Goal: Transaction & Acquisition: Register for event/course

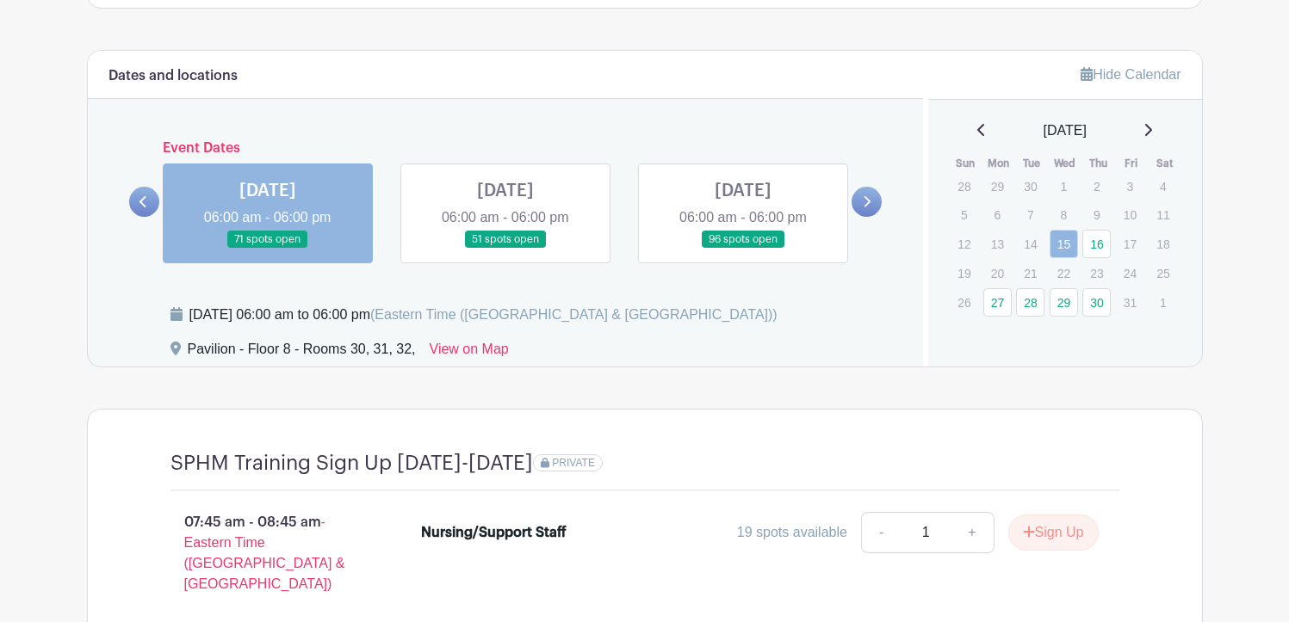
scroll to position [1291, 0]
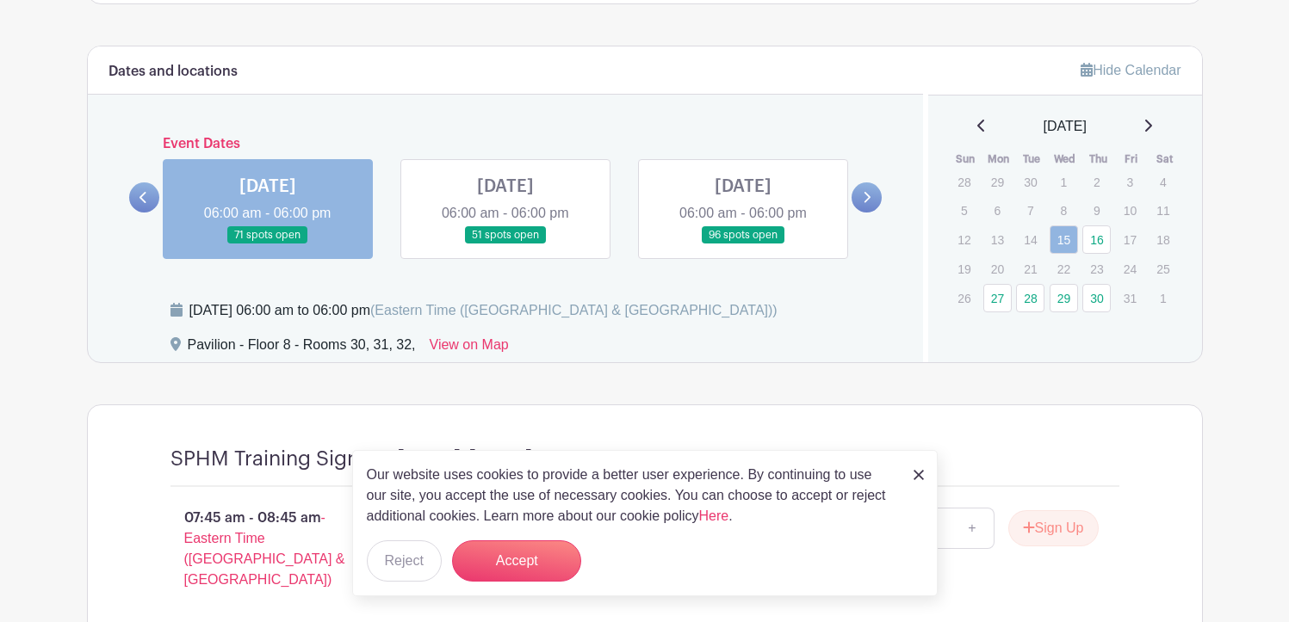
click at [1152, 132] on icon at bounding box center [1147, 126] width 9 height 14
click at [977, 125] on icon at bounding box center [980, 126] width 7 height 12
click at [917, 473] on img at bounding box center [918, 475] width 10 height 10
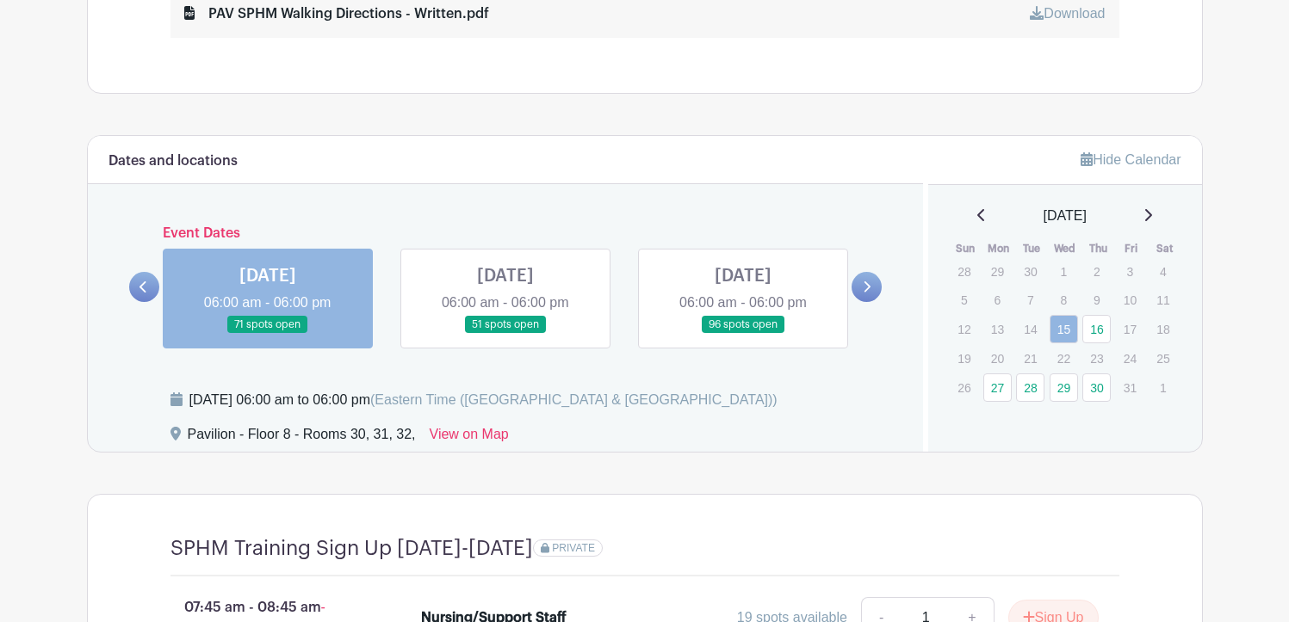
scroll to position [1285, 0]
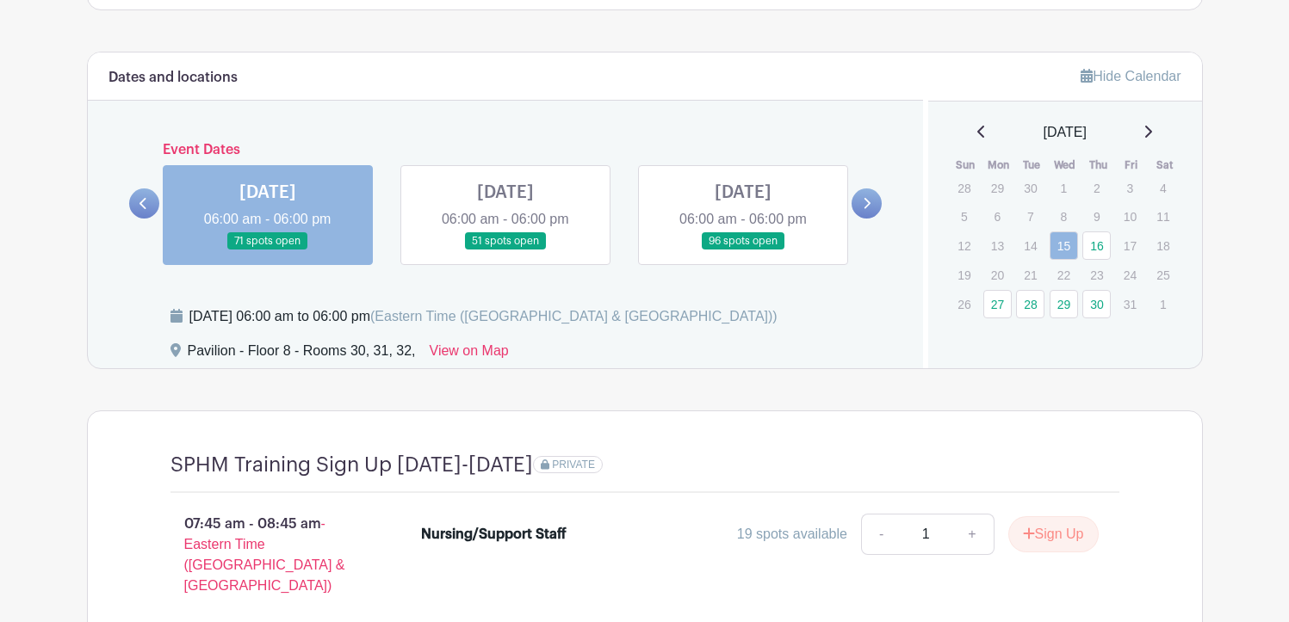
click at [1152, 130] on icon at bounding box center [1147, 132] width 9 height 14
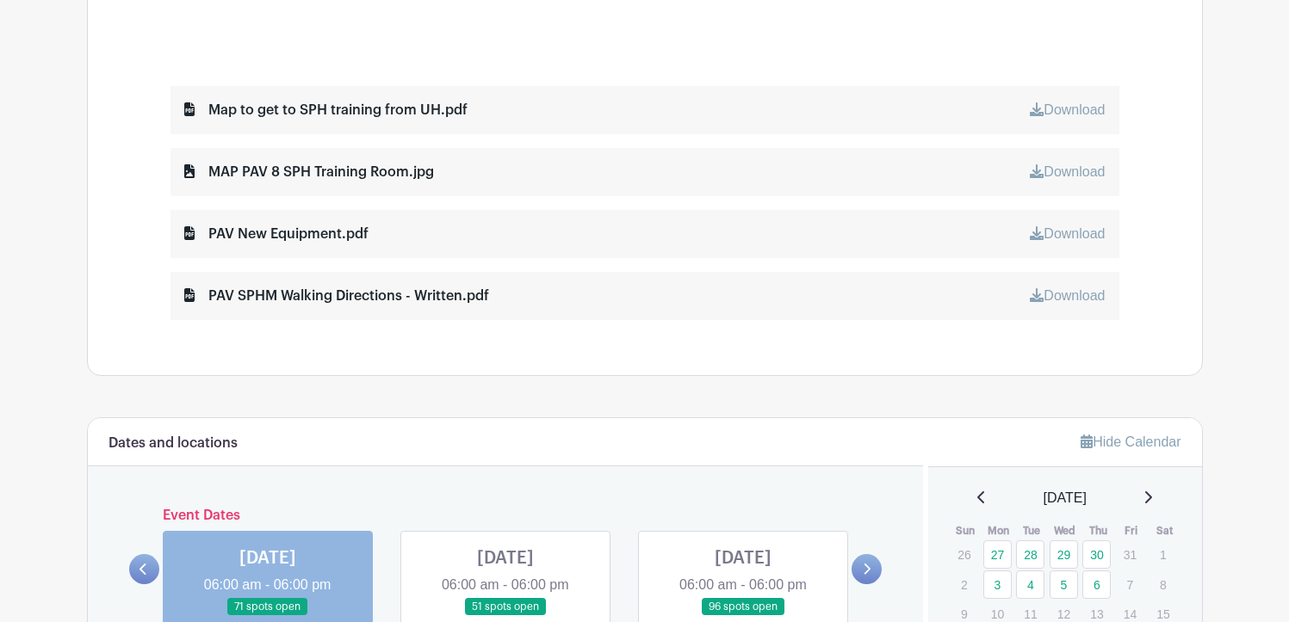
scroll to position [1113, 0]
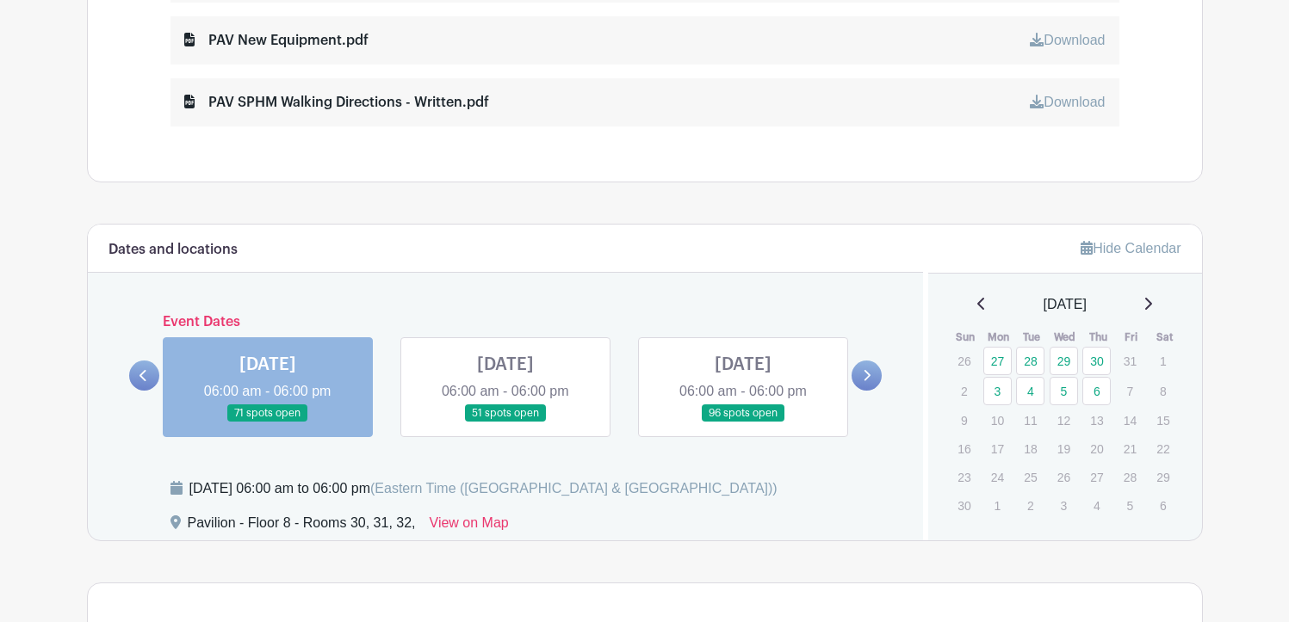
click at [866, 380] on icon at bounding box center [867, 375] width 7 height 11
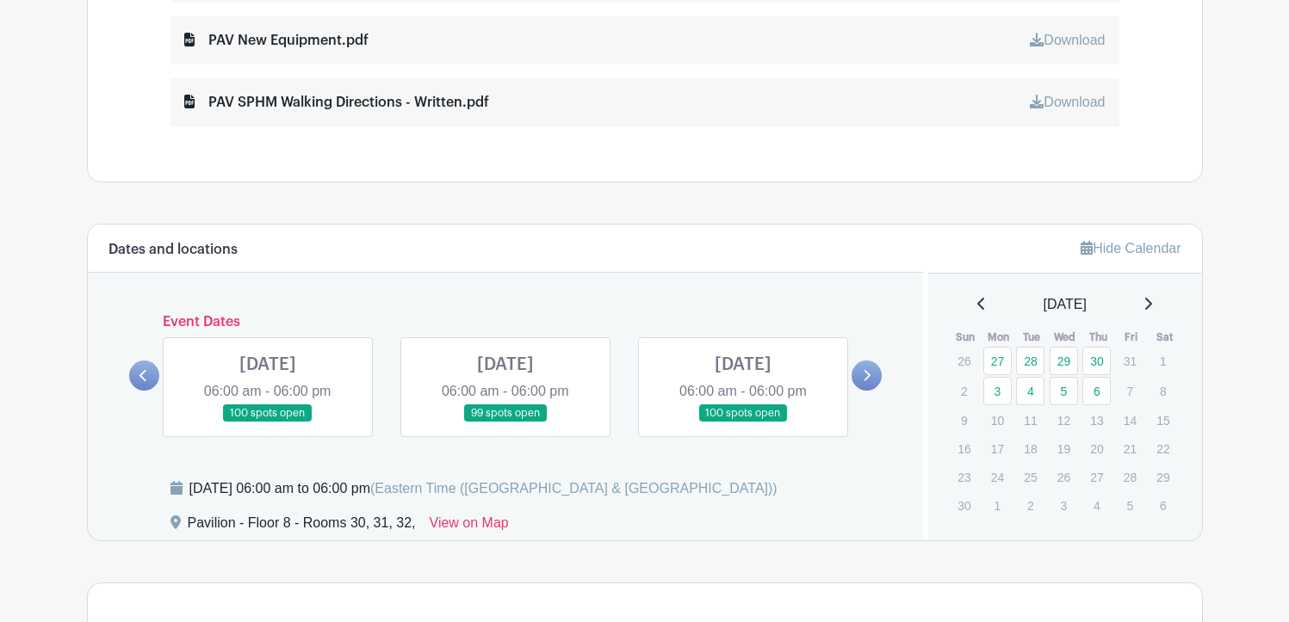
click at [148, 371] on link at bounding box center [144, 376] width 30 height 30
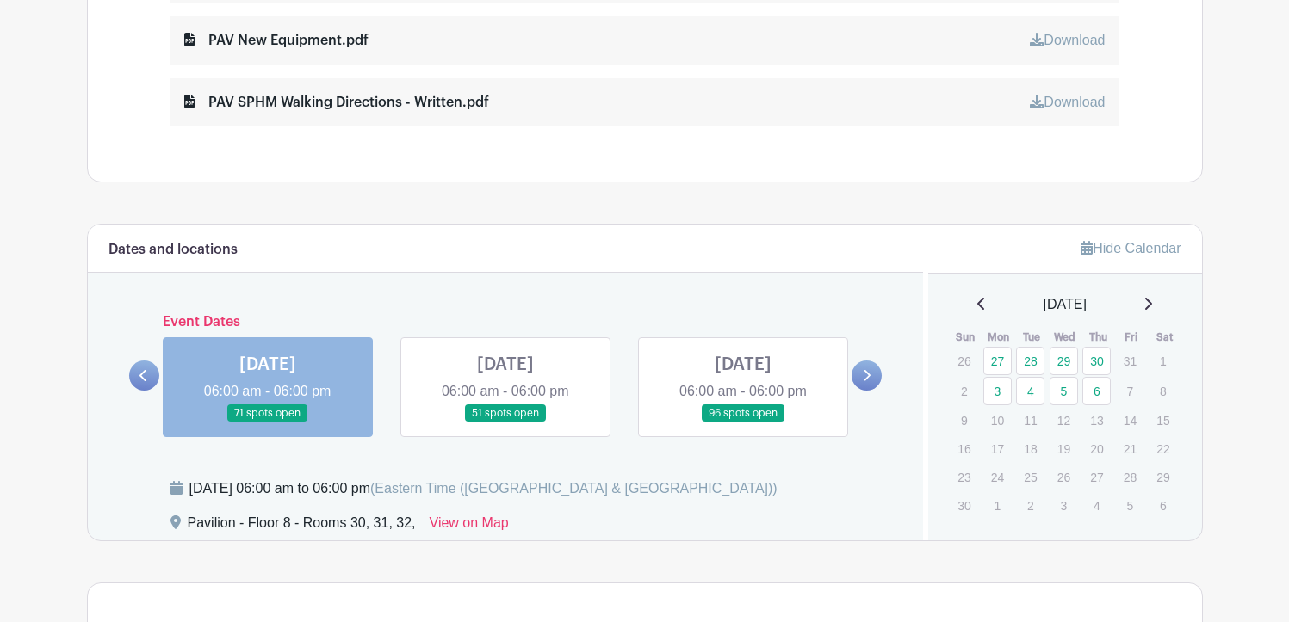
click at [148, 371] on link at bounding box center [144, 376] width 30 height 30
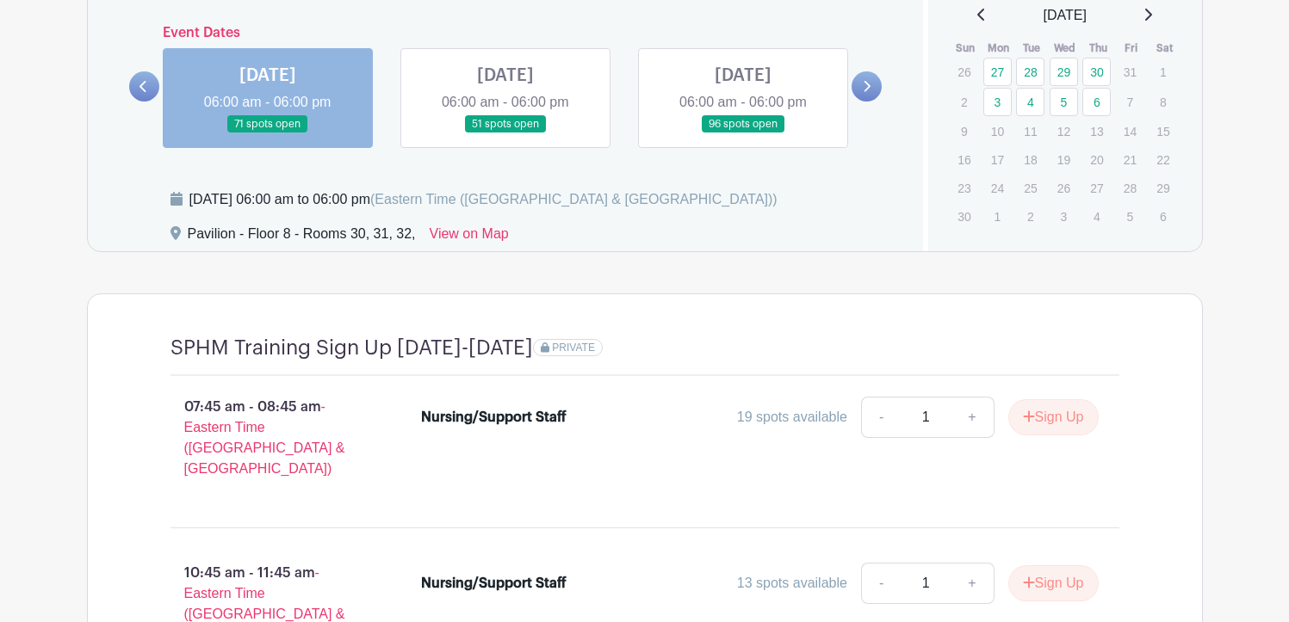
scroll to position [1372, 0]
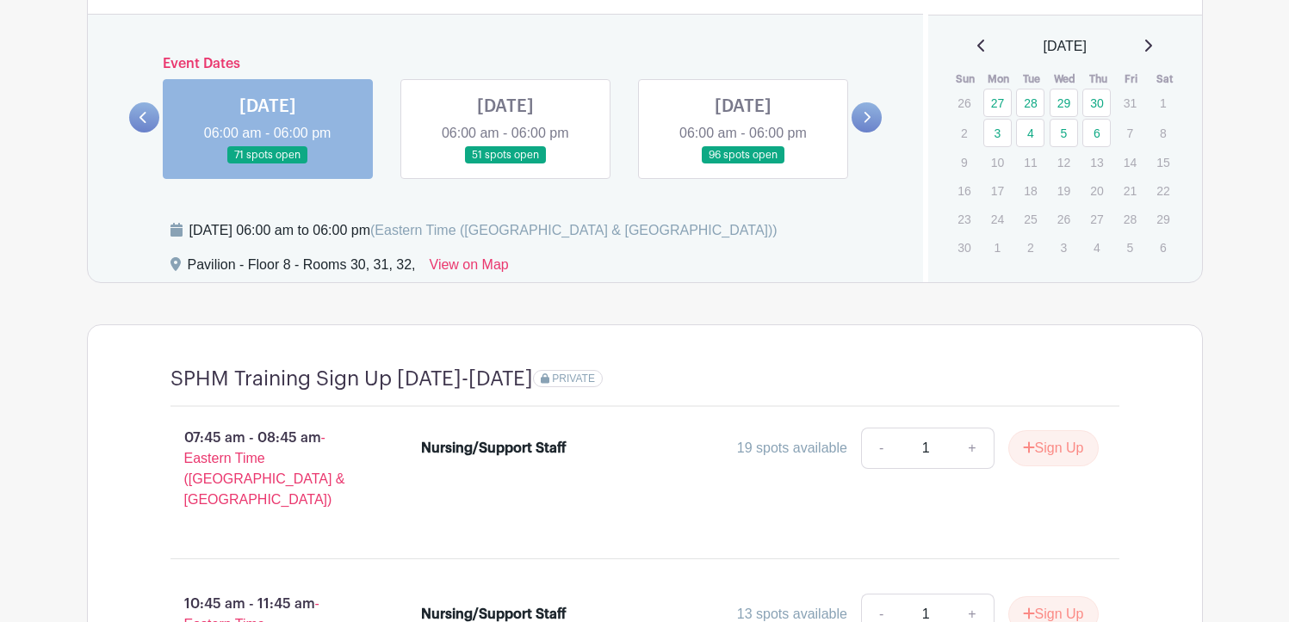
click at [268, 164] on link at bounding box center [268, 164] width 0 height 0
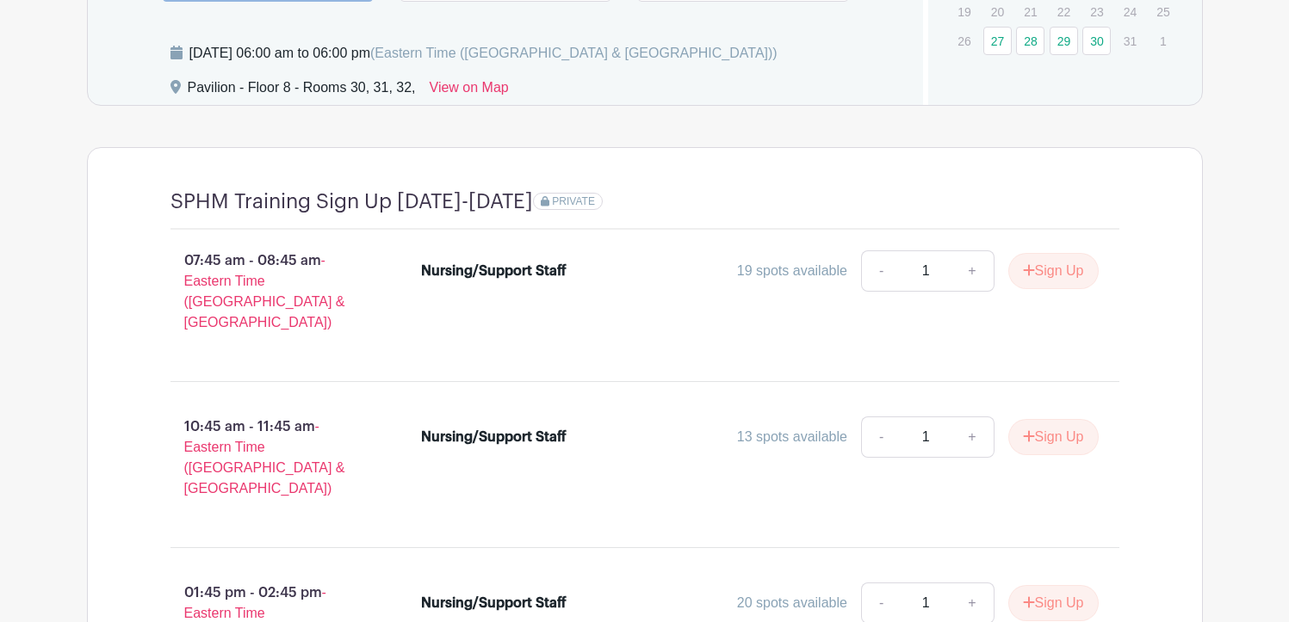
scroll to position [1285, 0]
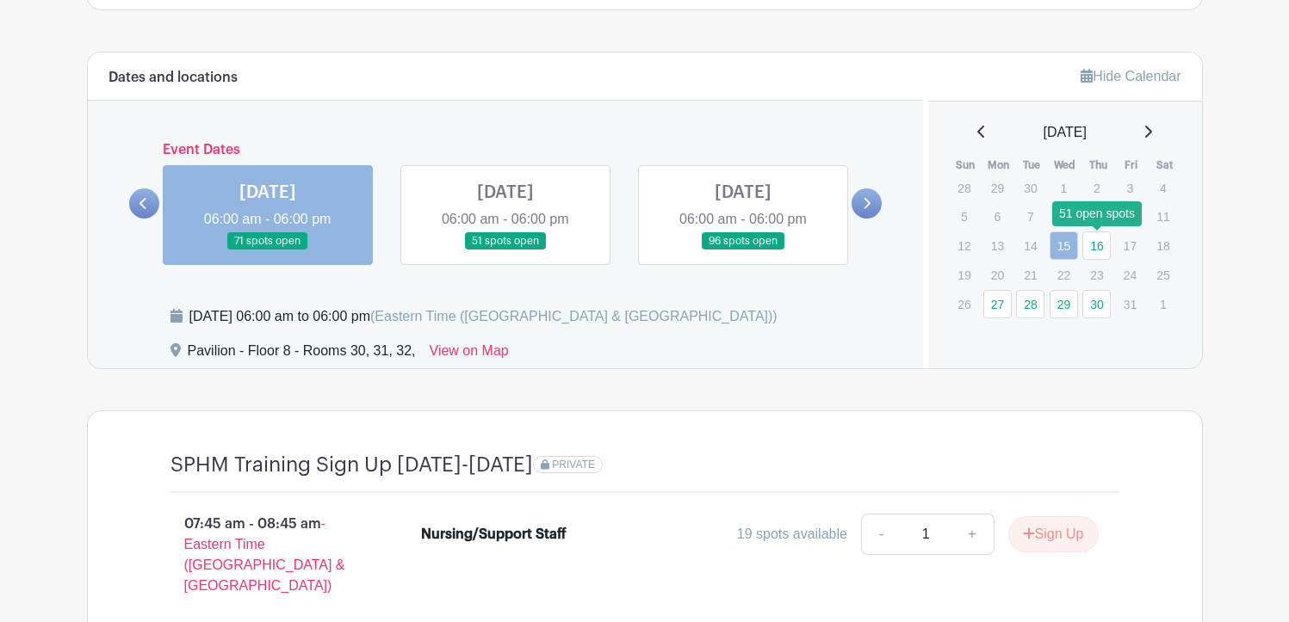
click at [1099, 241] on link "16" at bounding box center [1096, 246] width 28 height 28
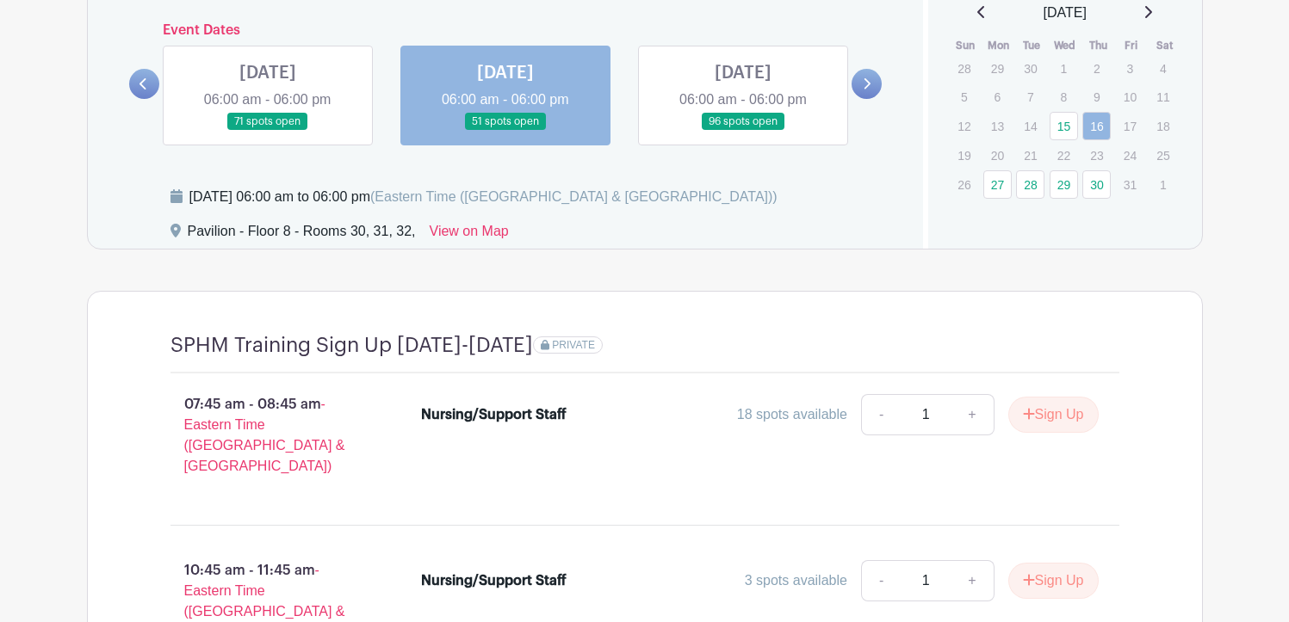
scroll to position [1372, 0]
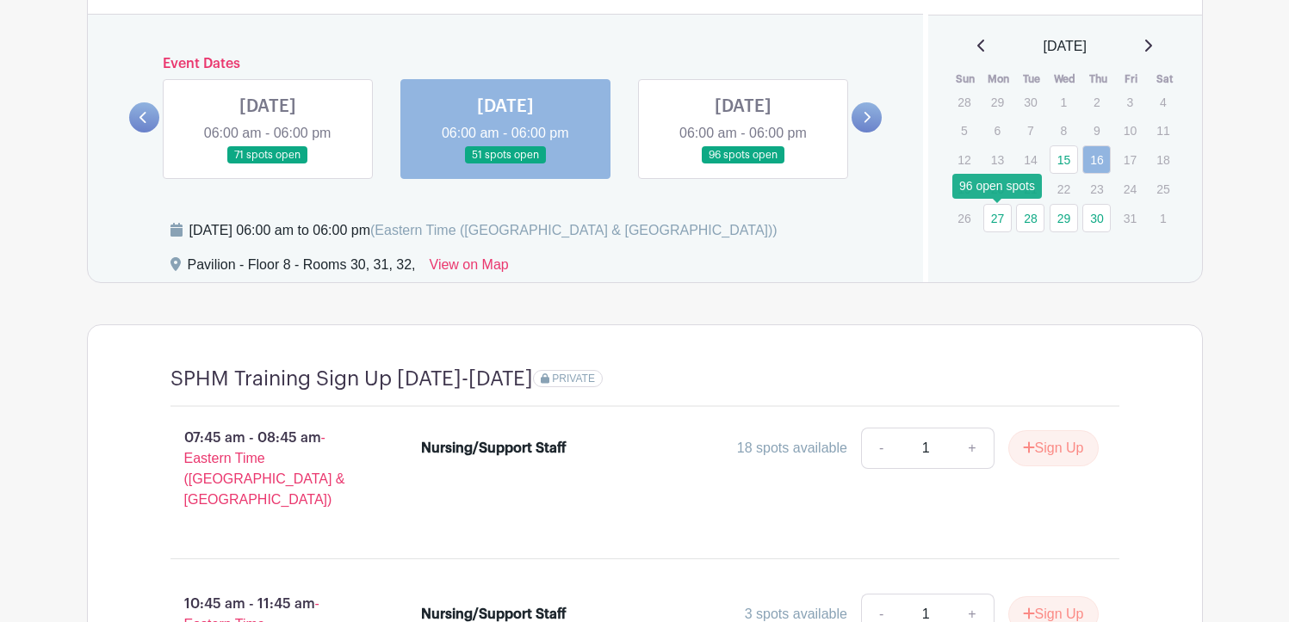
click at [1000, 227] on link "27" at bounding box center [997, 218] width 28 height 28
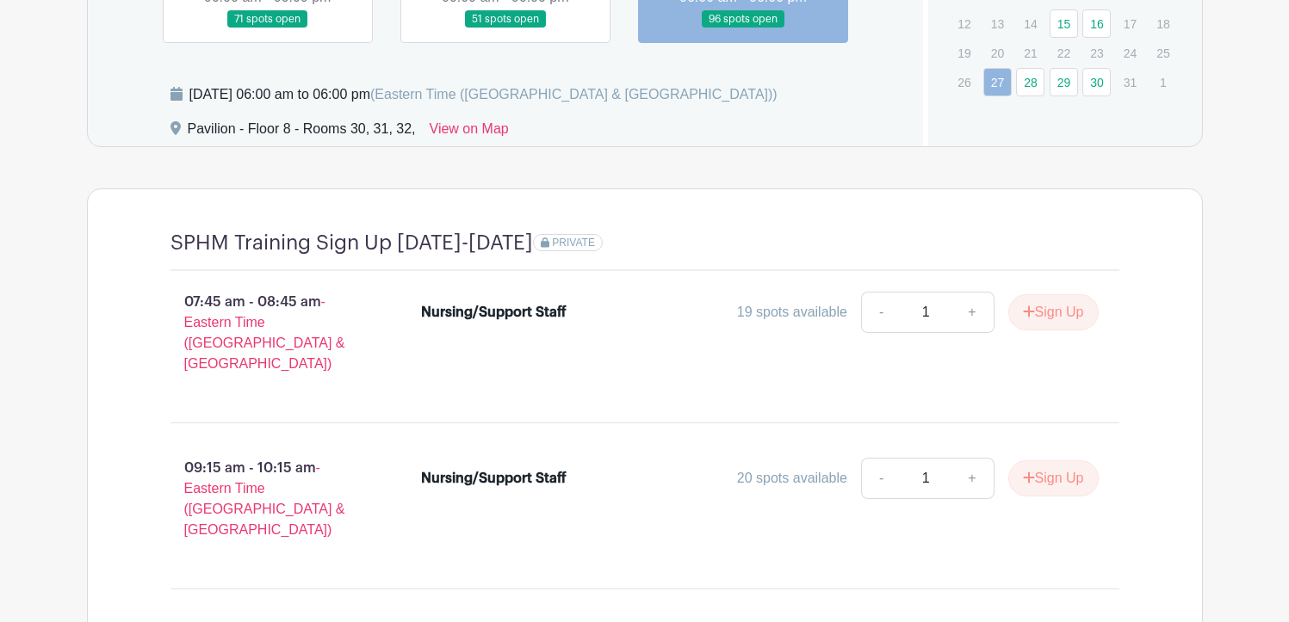
scroll to position [1431, 0]
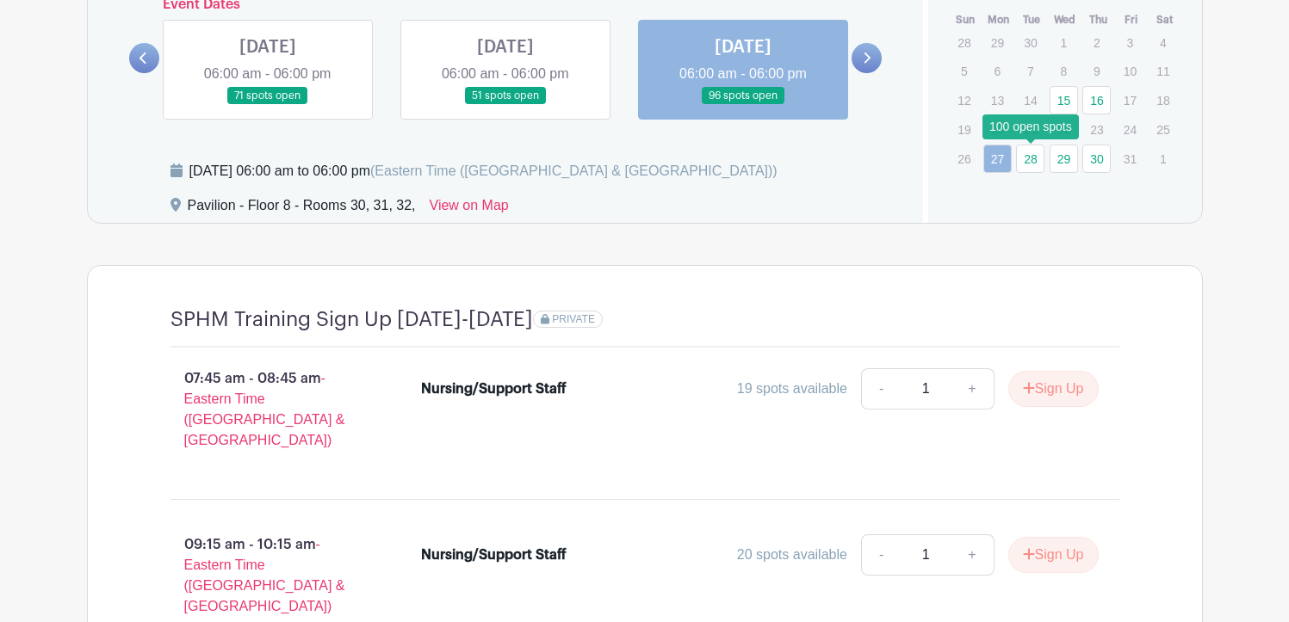
click at [1035, 169] on link "28" at bounding box center [1030, 159] width 28 height 28
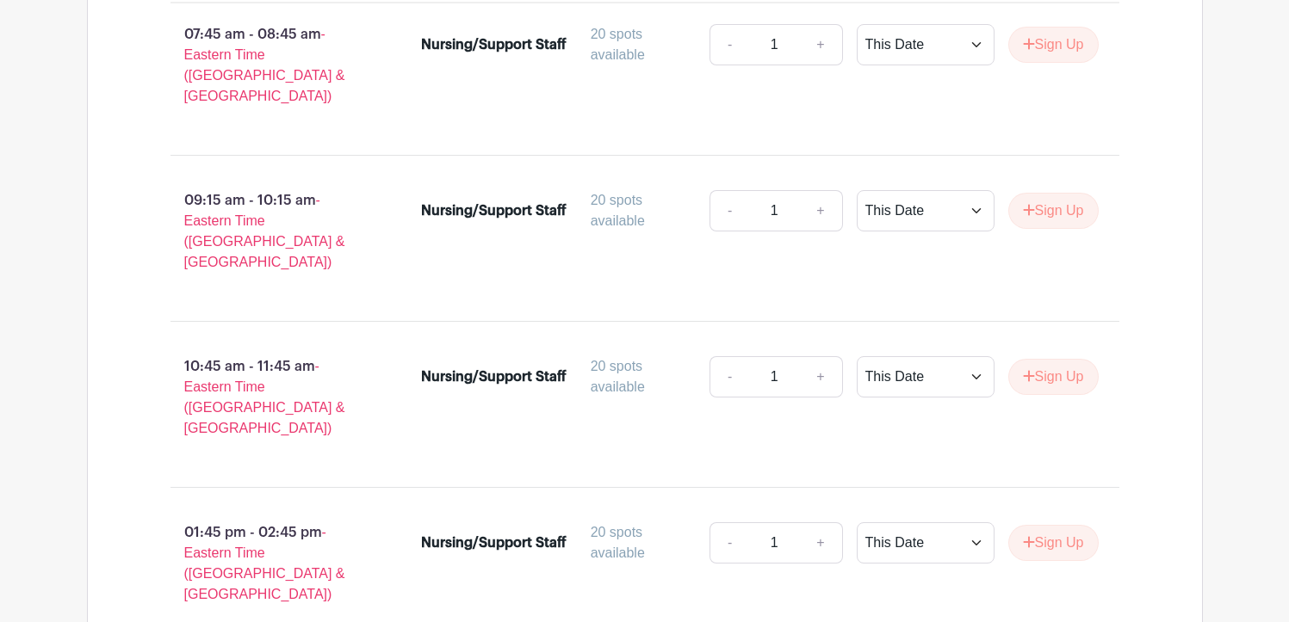
scroll to position [1431, 0]
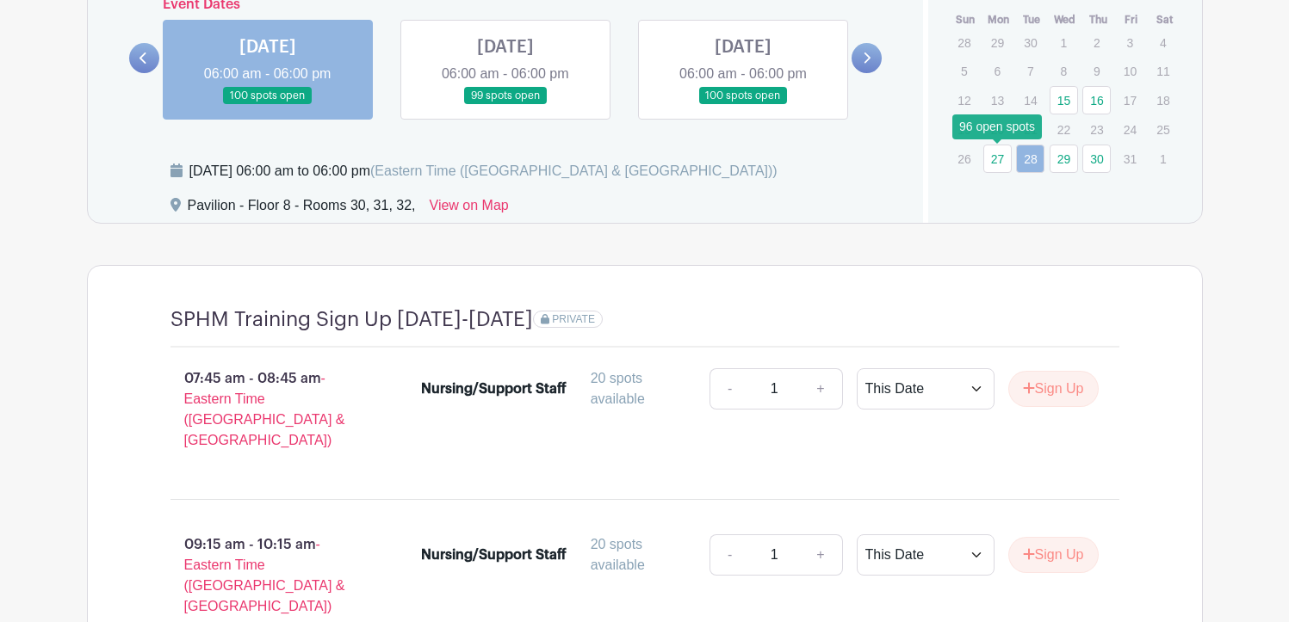
click at [999, 155] on link "27" at bounding box center [997, 159] width 28 height 28
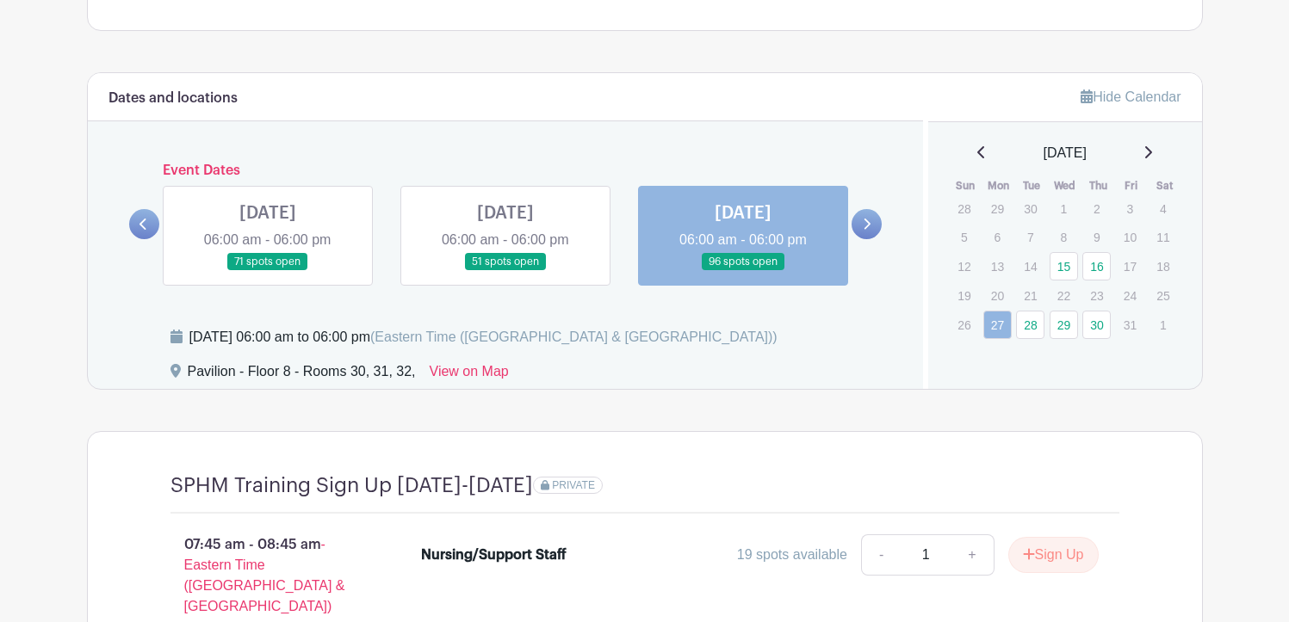
scroll to position [1173, 0]
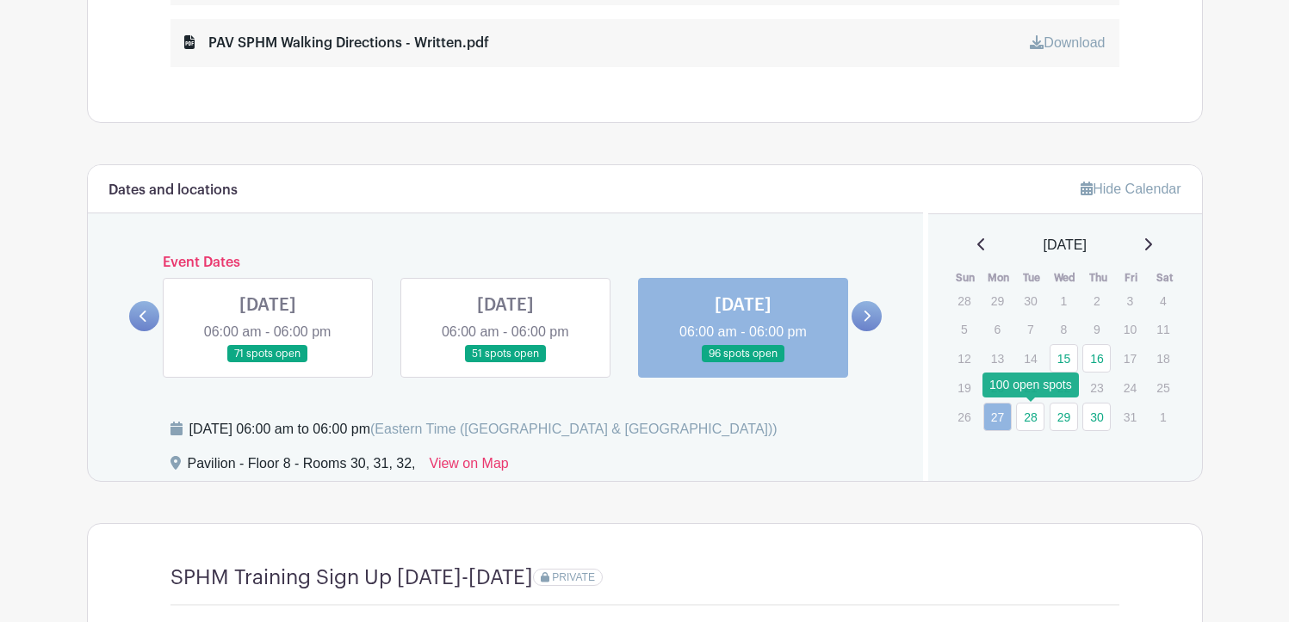
click at [1030, 413] on link "28" at bounding box center [1030, 417] width 28 height 28
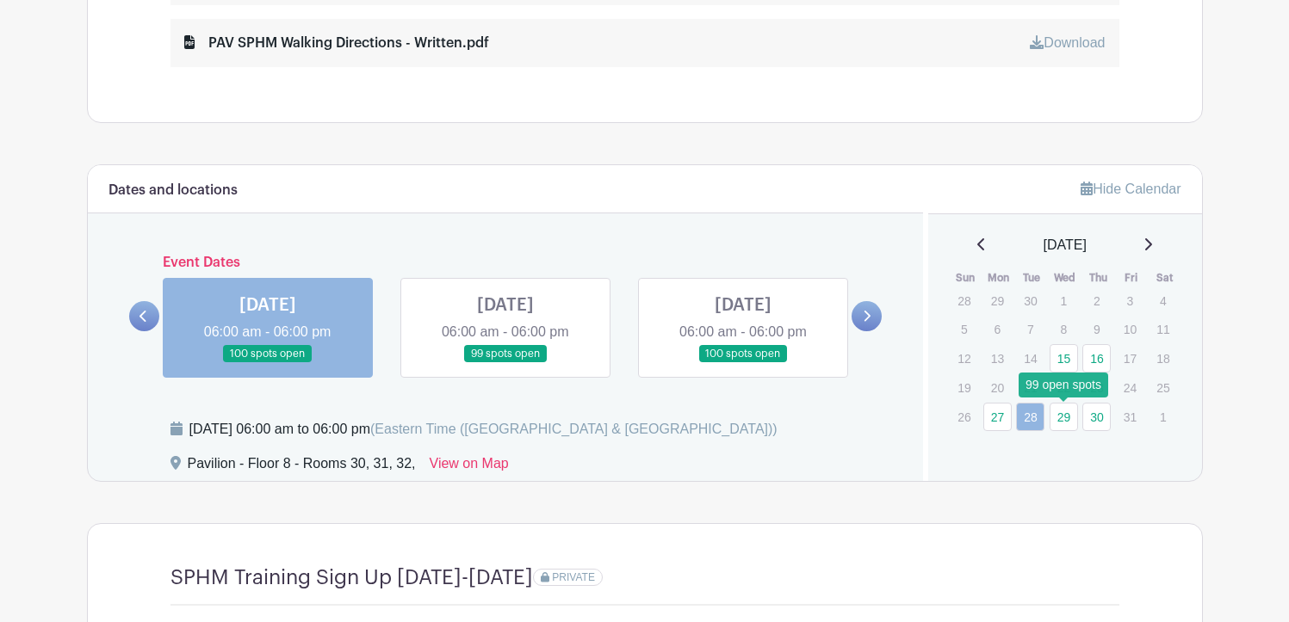
click at [1064, 410] on link "29" at bounding box center [1064, 417] width 28 height 28
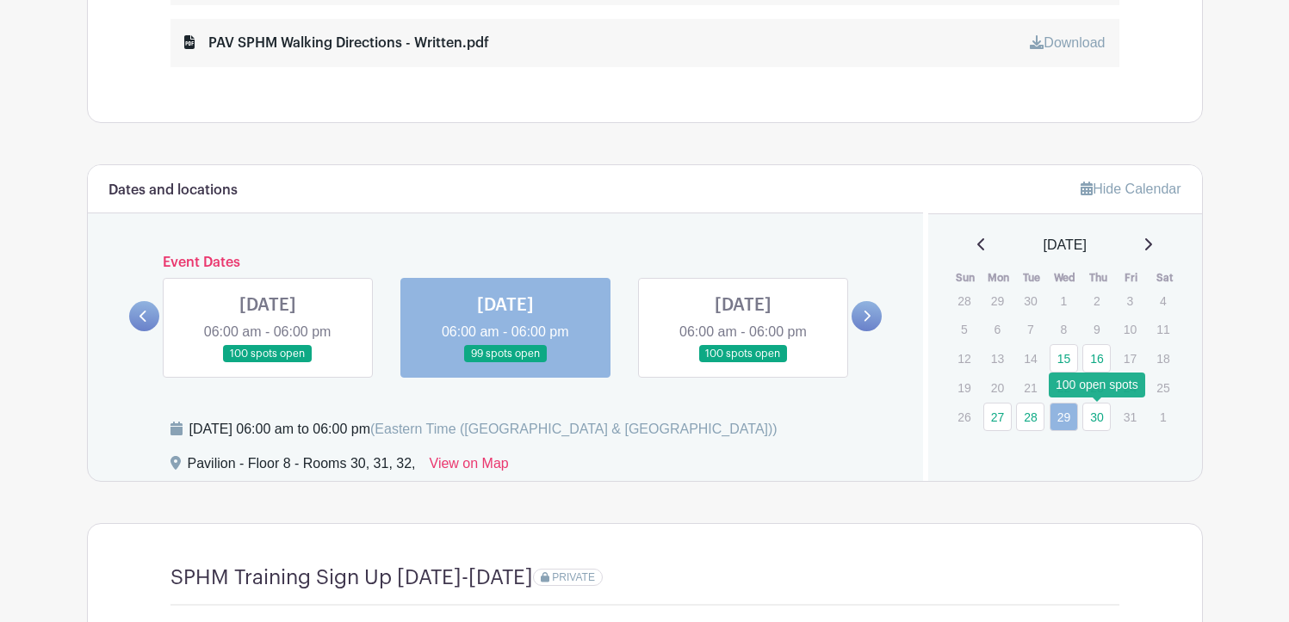
click at [1106, 424] on link "30" at bounding box center [1096, 417] width 28 height 28
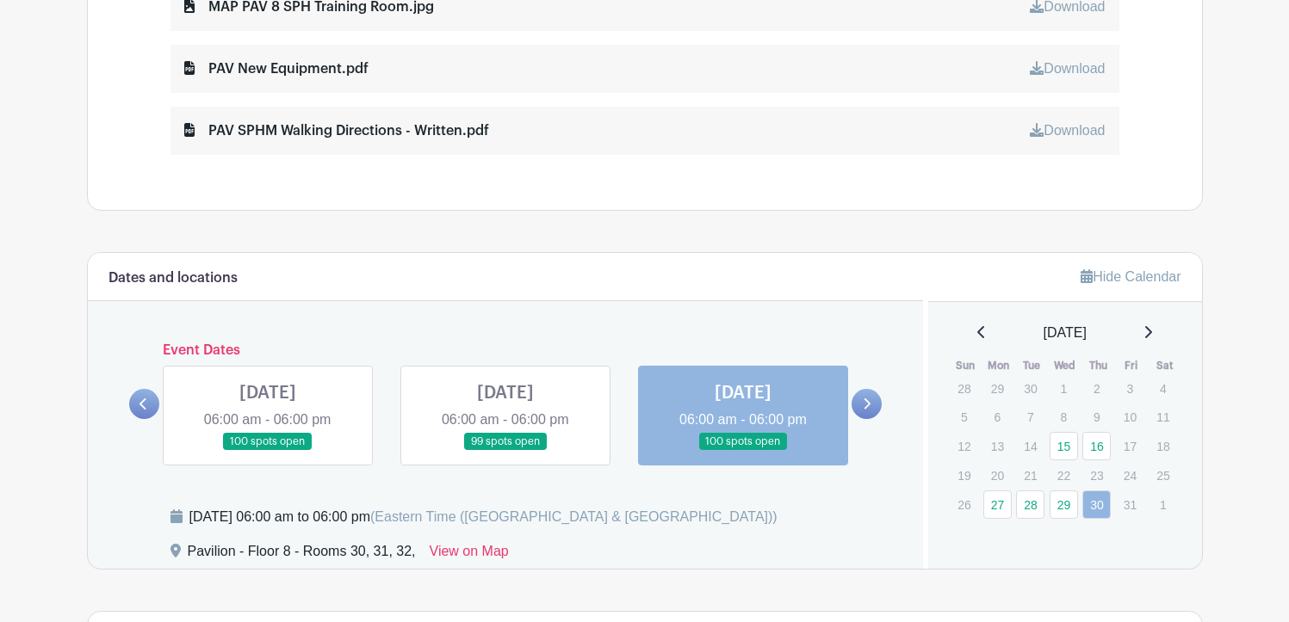
scroll to position [1087, 0]
click at [1152, 330] on icon at bounding box center [1148, 331] width 7 height 12
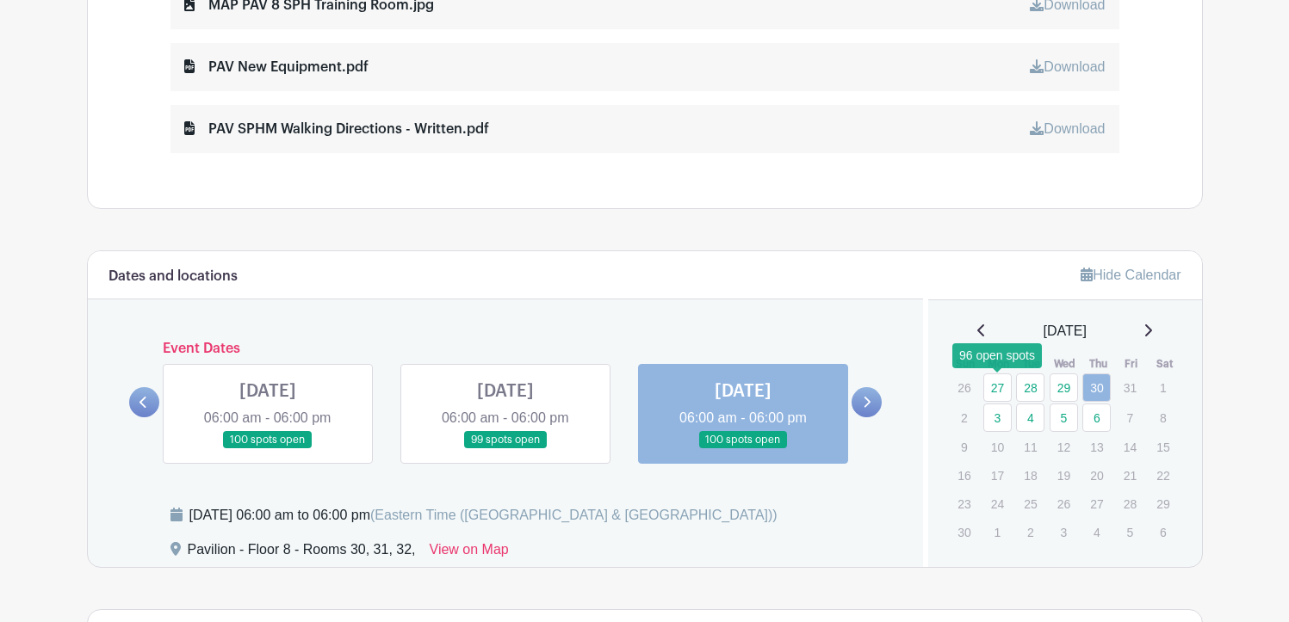
click at [1001, 386] on link "27" at bounding box center [997, 388] width 28 height 28
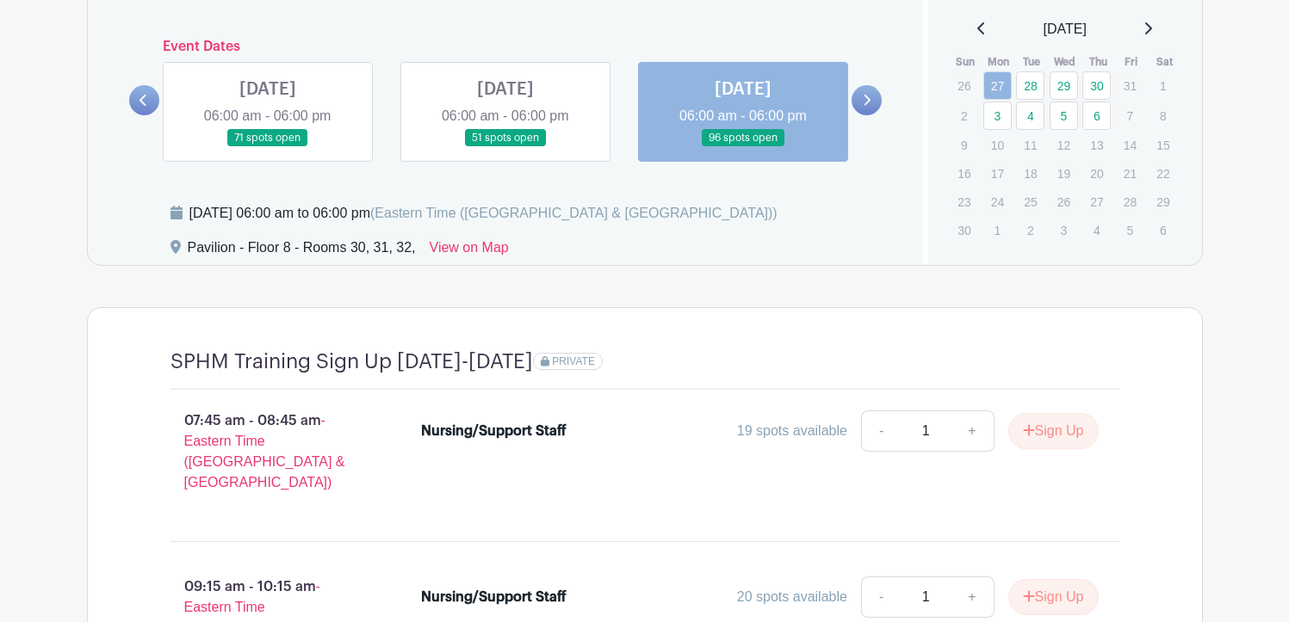
scroll to position [1345, 0]
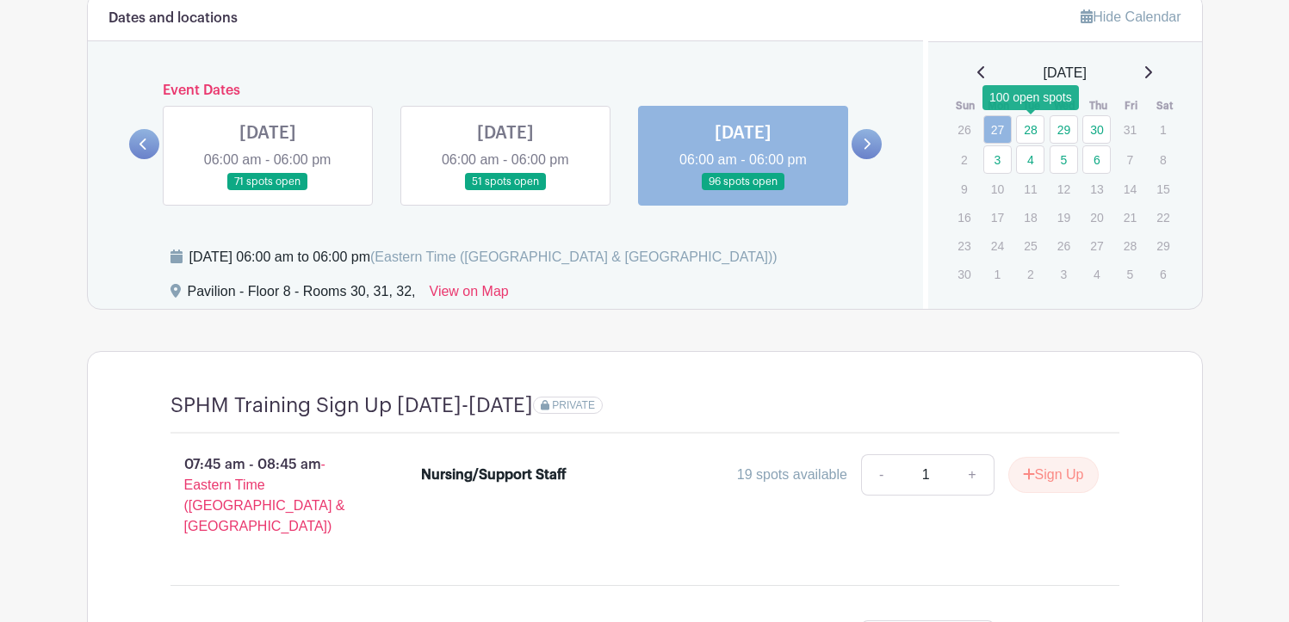
click at [1032, 129] on link "28" at bounding box center [1030, 129] width 28 height 28
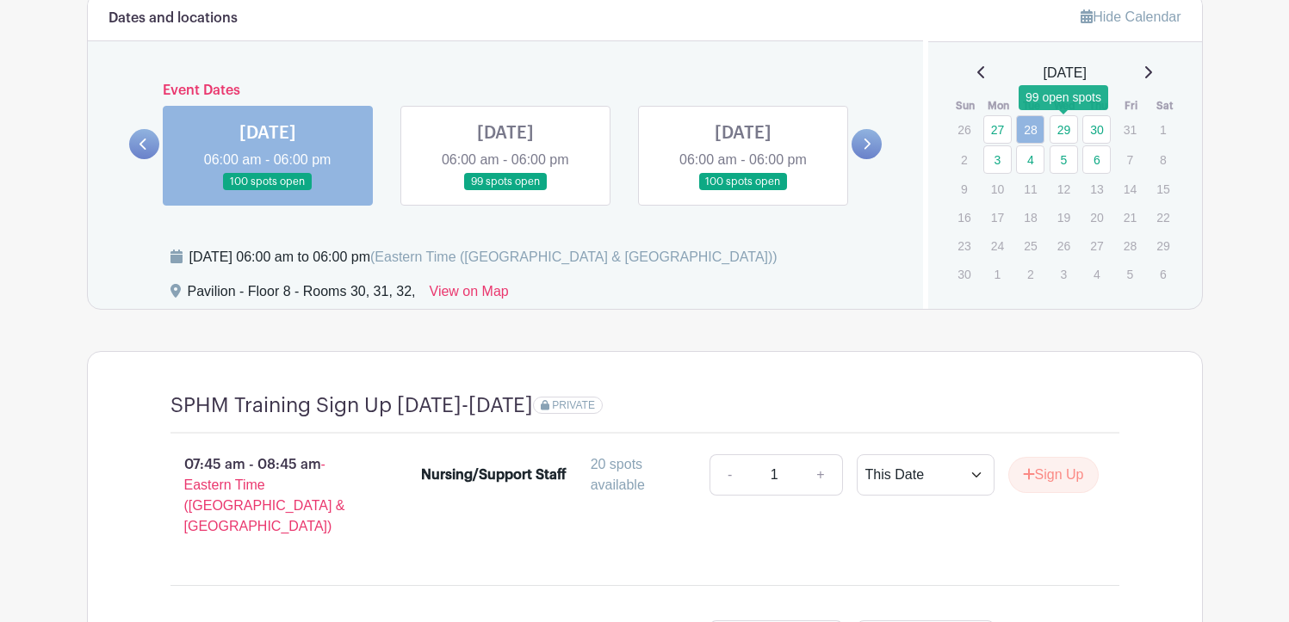
click at [1059, 127] on link "29" at bounding box center [1064, 129] width 28 height 28
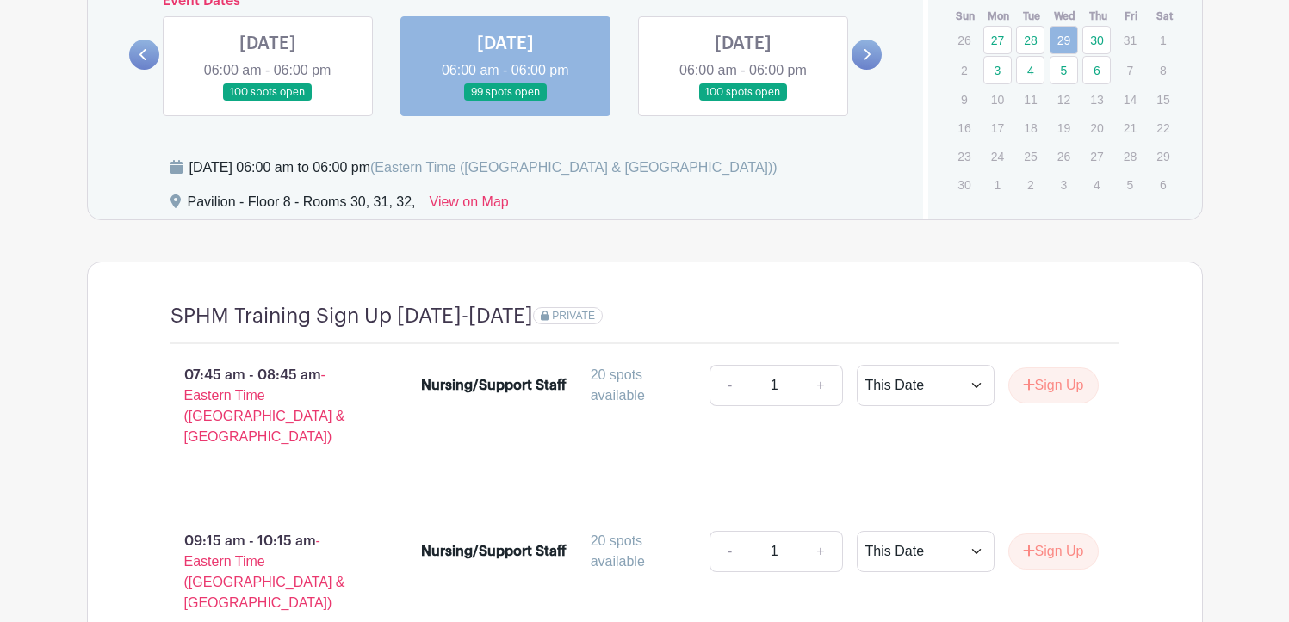
scroll to position [1259, 0]
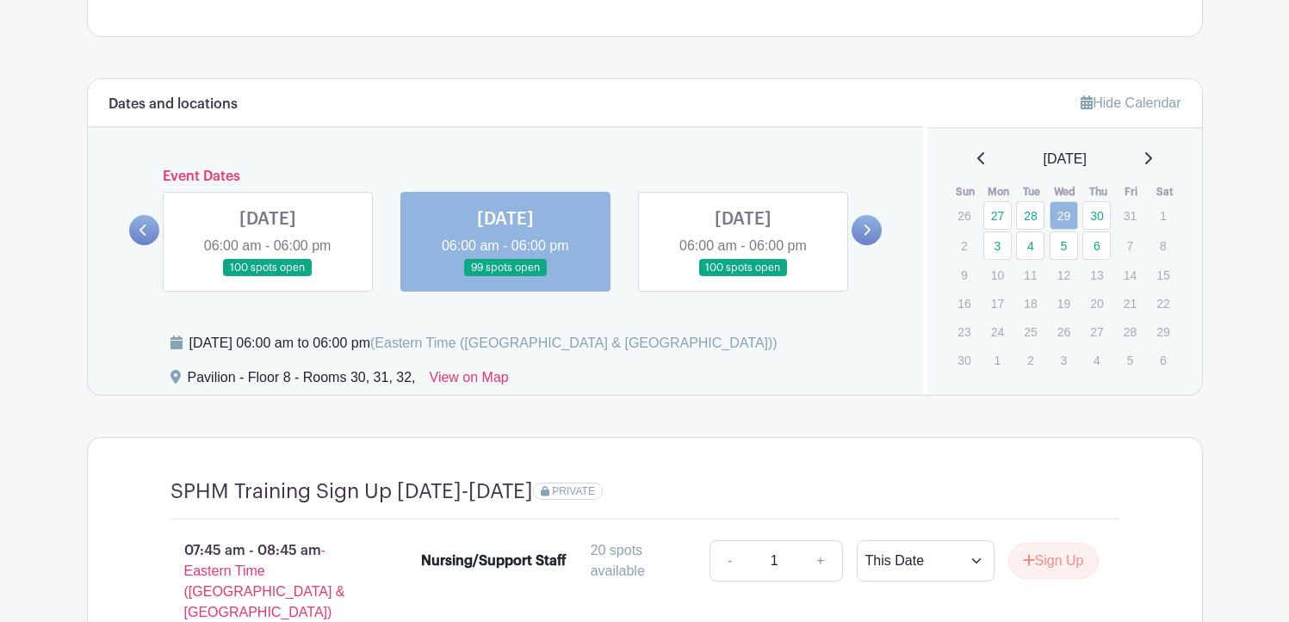
click at [1105, 201] on td "30" at bounding box center [1098, 216] width 34 height 30
click at [1104, 214] on link "30" at bounding box center [1096, 215] width 28 height 28
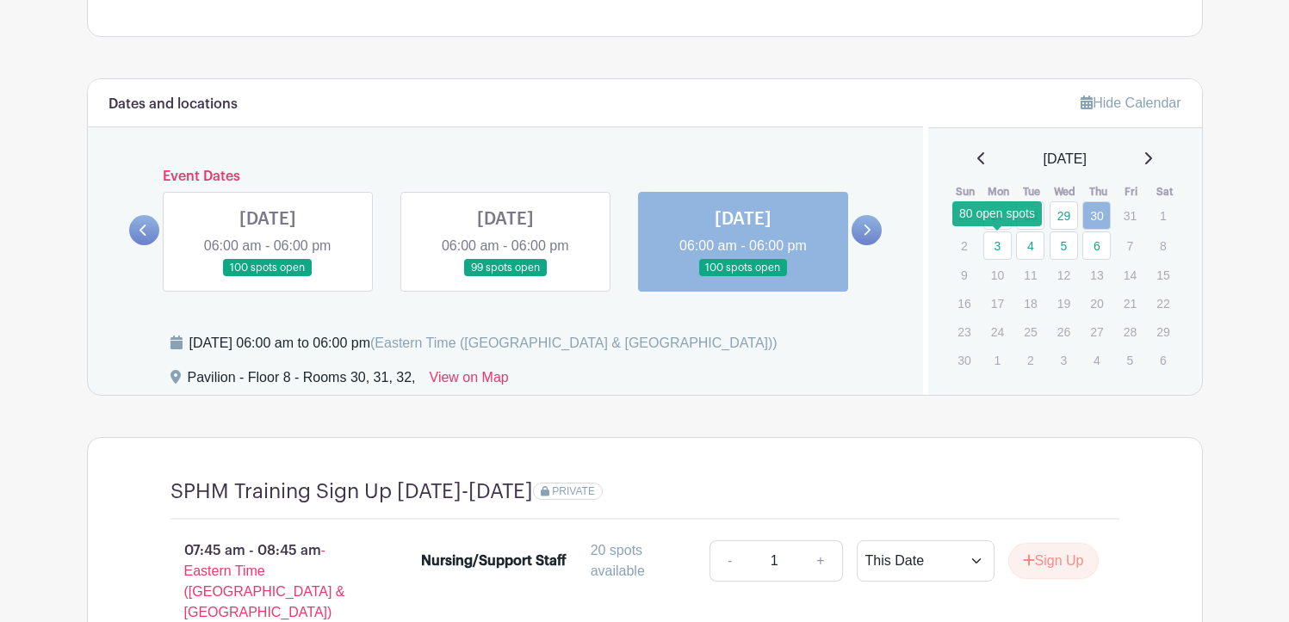
click at [1001, 252] on link "3" at bounding box center [997, 246] width 28 height 28
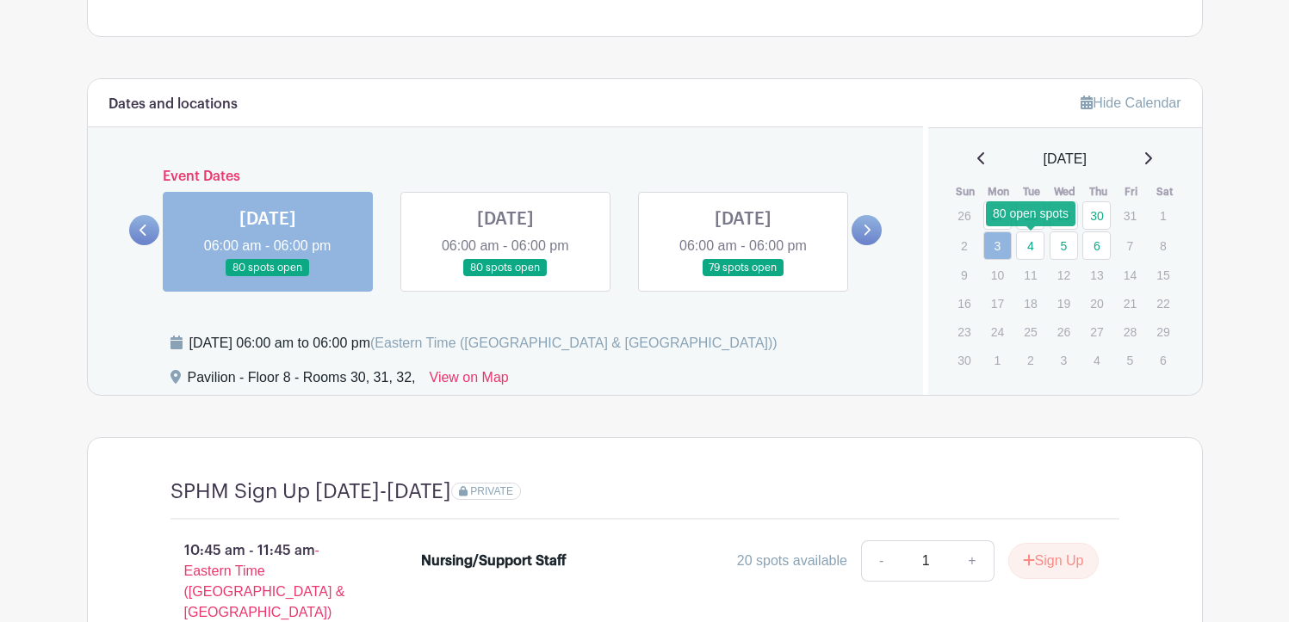
click at [1034, 238] on link "4" at bounding box center [1030, 246] width 28 height 28
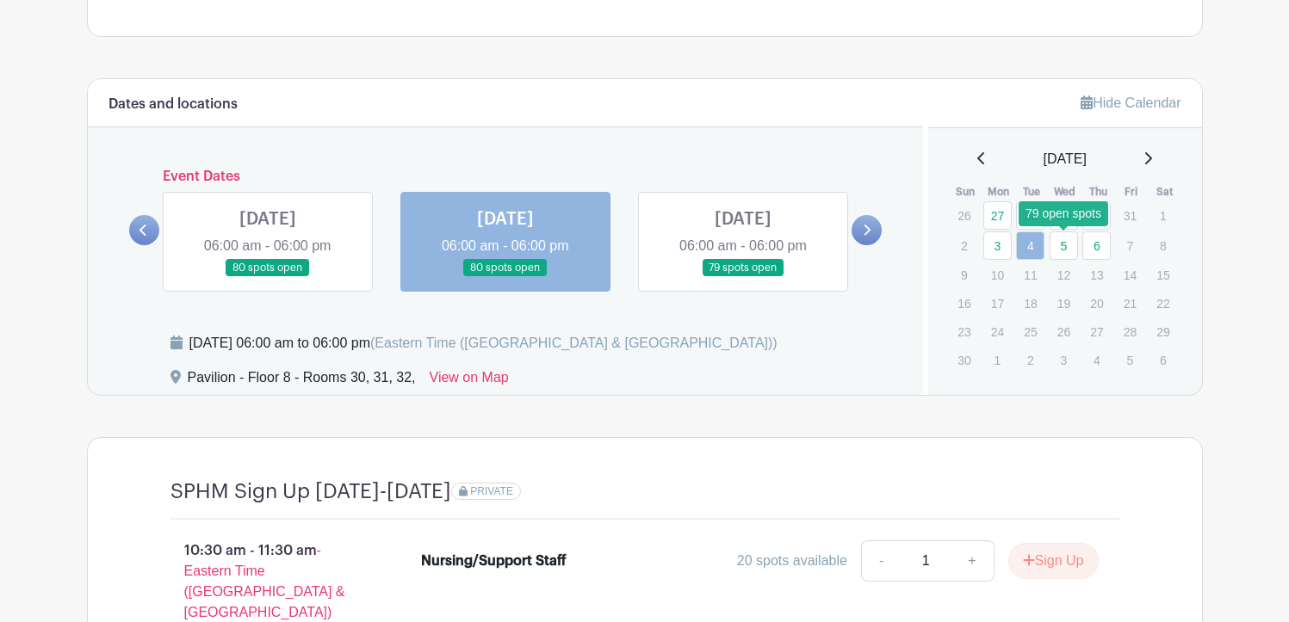
click at [1067, 243] on link "5" at bounding box center [1064, 246] width 28 height 28
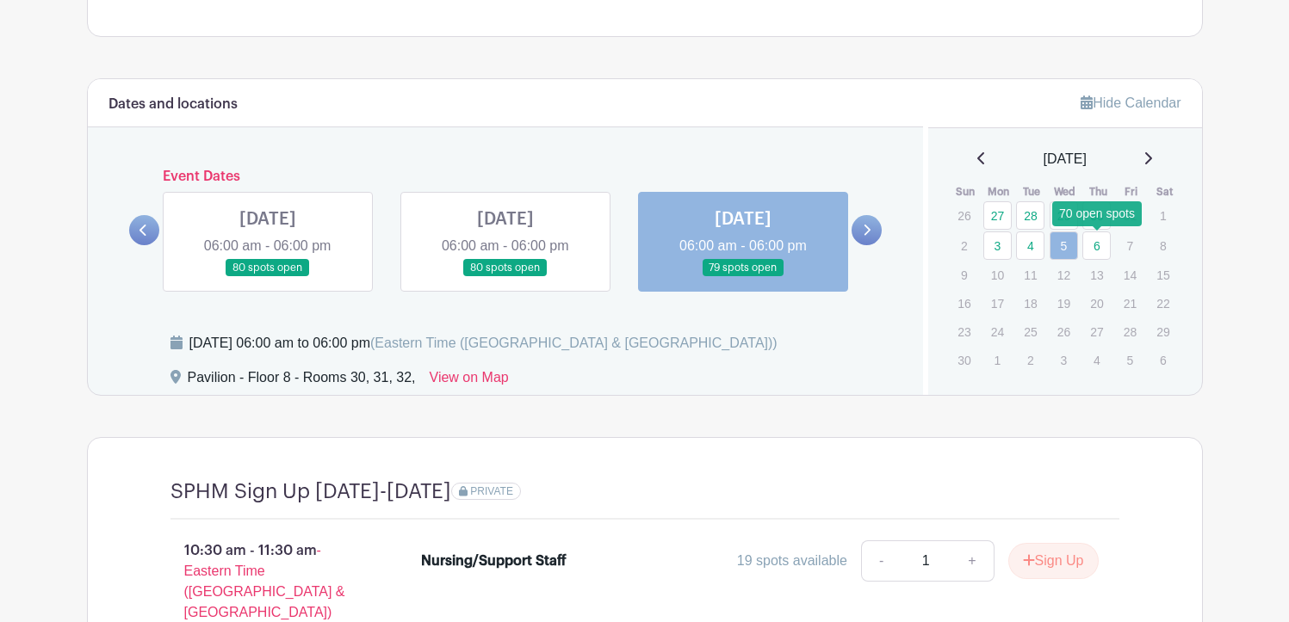
click at [1094, 244] on link "6" at bounding box center [1096, 246] width 28 height 28
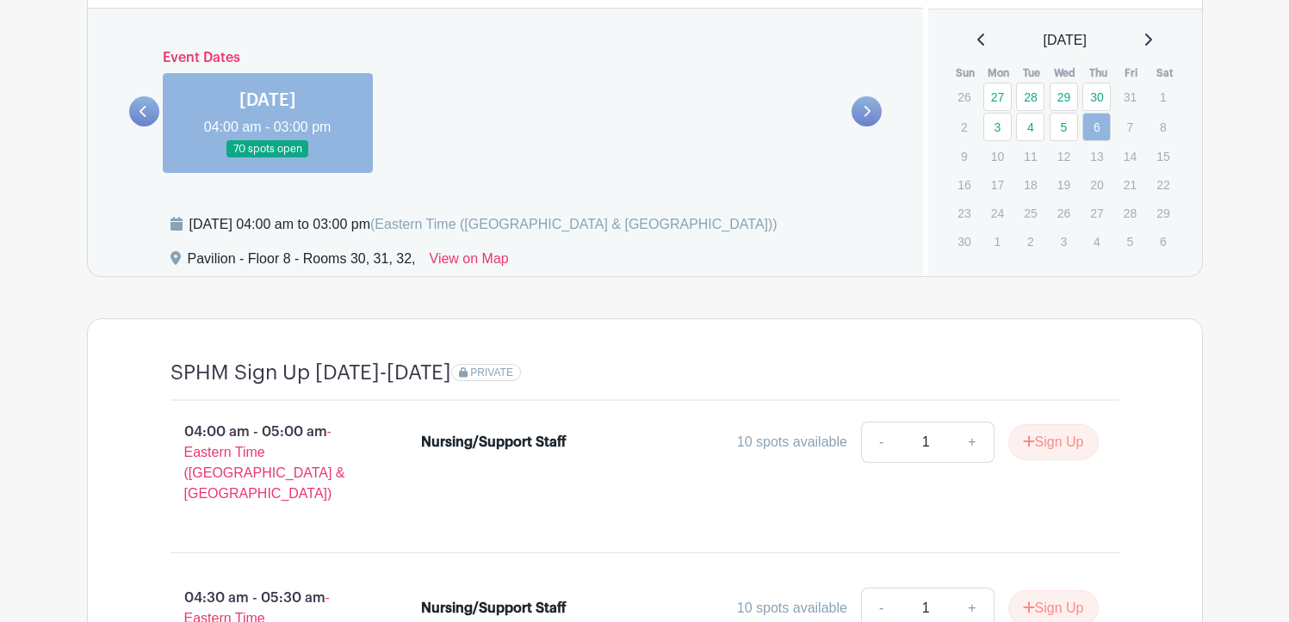
scroll to position [1033, 0]
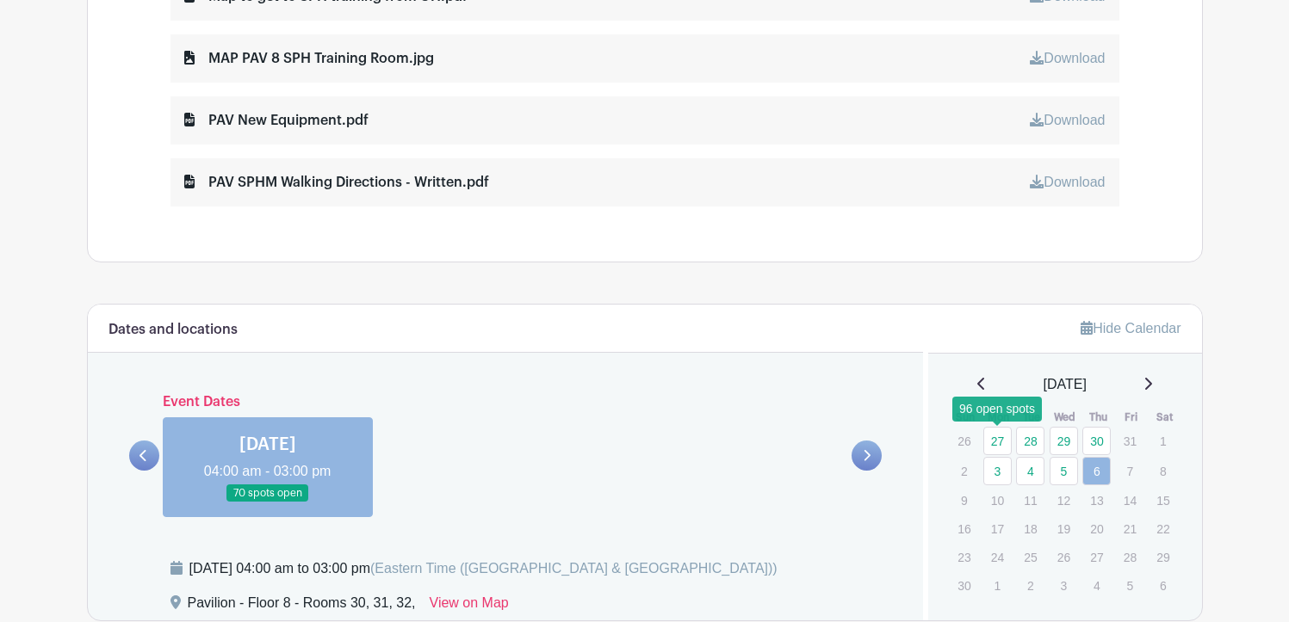
click at [993, 446] on link "27" at bounding box center [997, 441] width 28 height 28
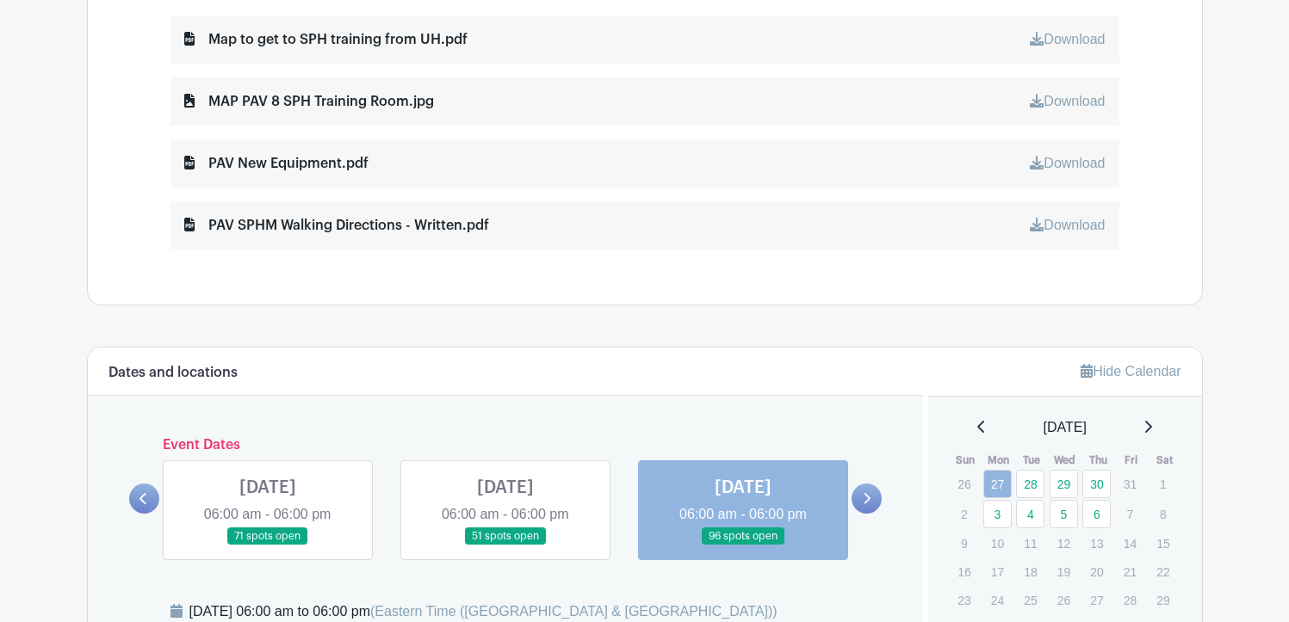
scroll to position [1119, 0]
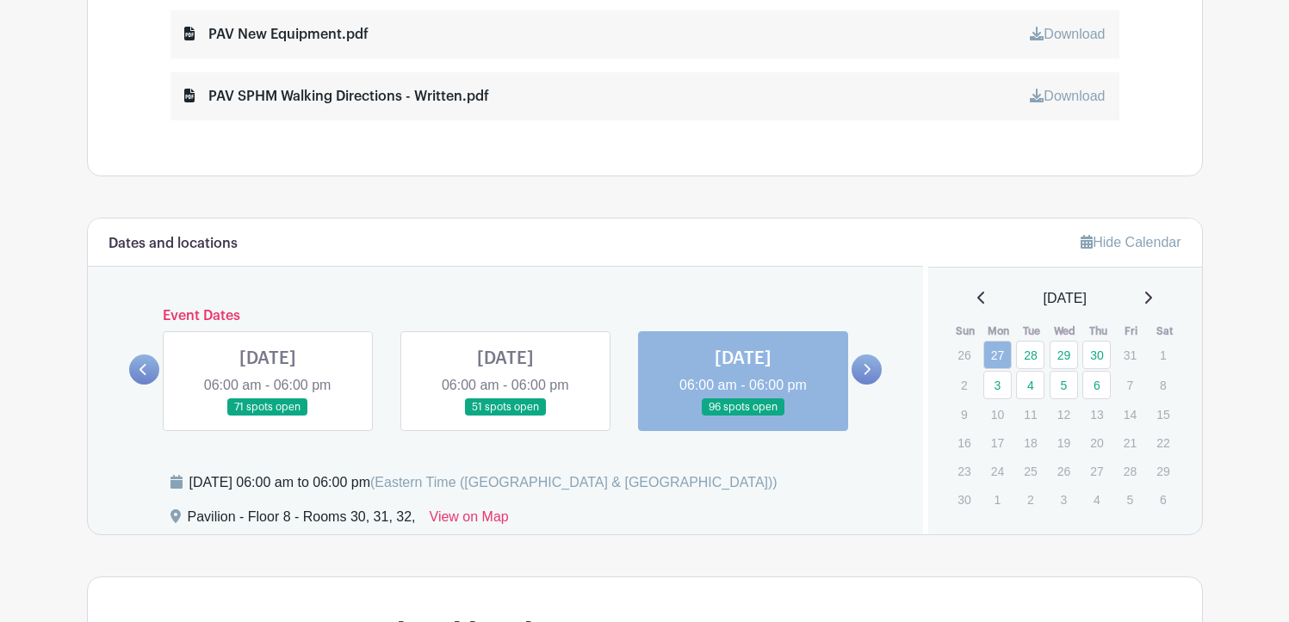
click at [977, 296] on div "[DATE]" at bounding box center [1065, 298] width 232 height 21
click at [140, 376] on link at bounding box center [144, 370] width 30 height 30
click at [142, 376] on link at bounding box center [144, 370] width 30 height 30
click at [977, 299] on icon at bounding box center [981, 298] width 9 height 14
click at [1060, 395] on p "8" at bounding box center [1064, 382] width 28 height 27
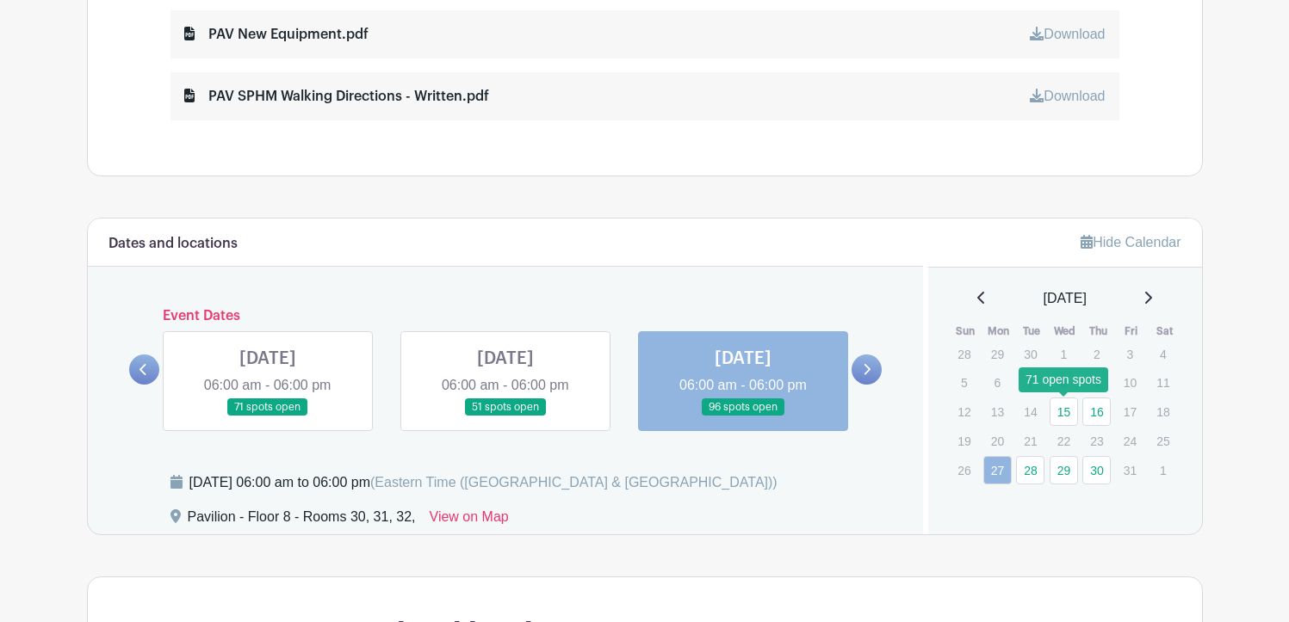
click at [1060, 409] on link "15" at bounding box center [1064, 412] width 28 height 28
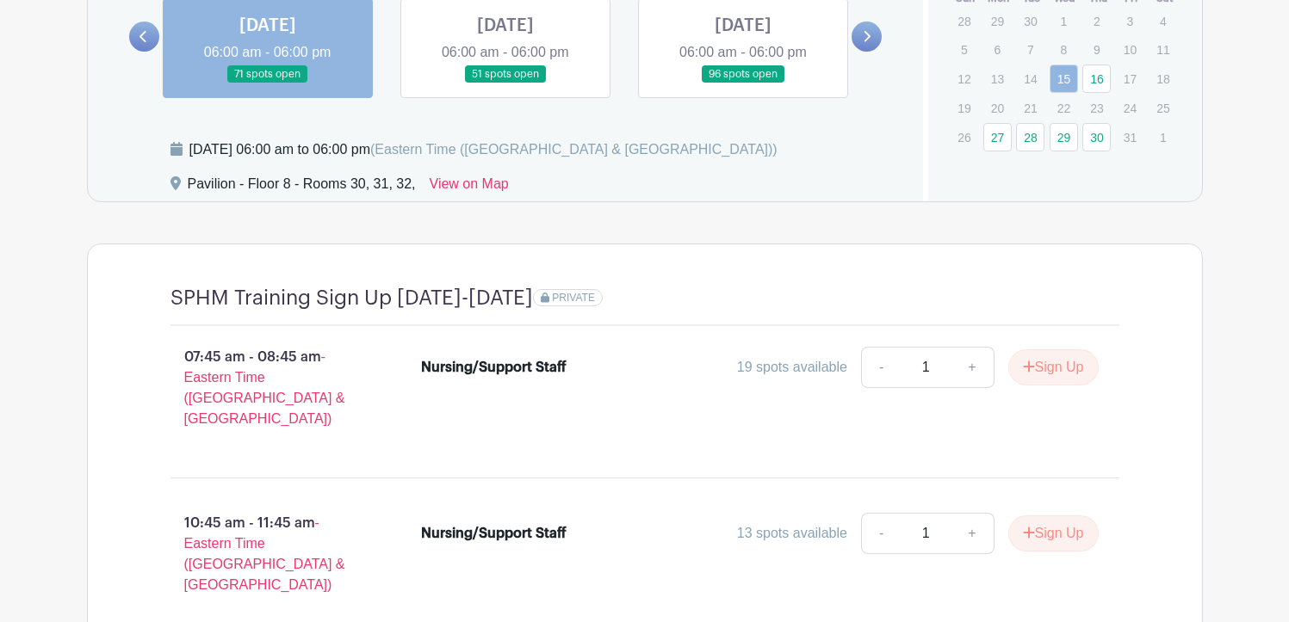
scroll to position [1464, 0]
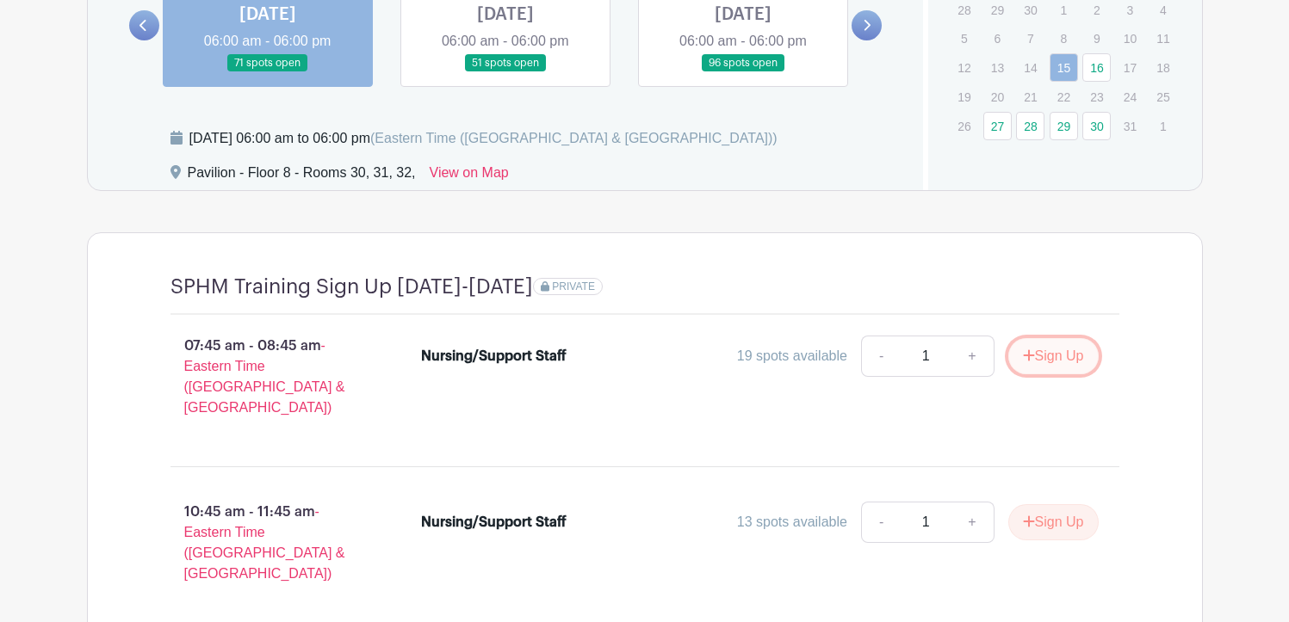
click at [1056, 359] on button "Sign Up" at bounding box center [1053, 356] width 90 height 36
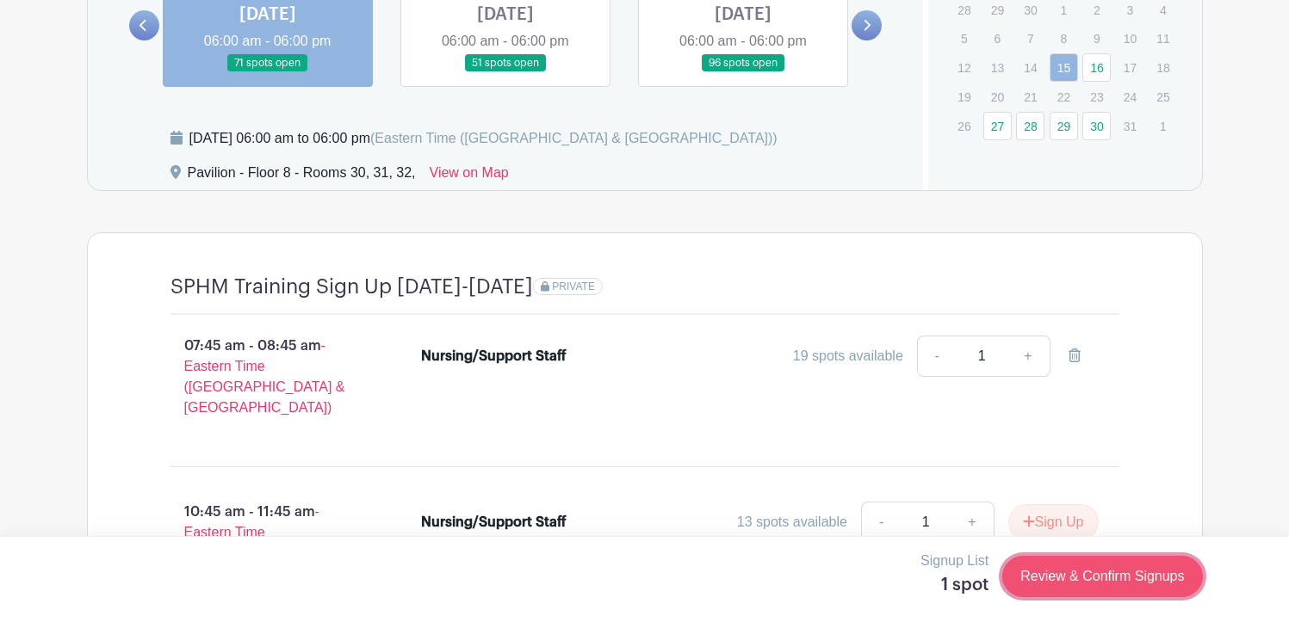
click at [1025, 575] on link "Review & Confirm Signups" at bounding box center [1102, 576] width 200 height 41
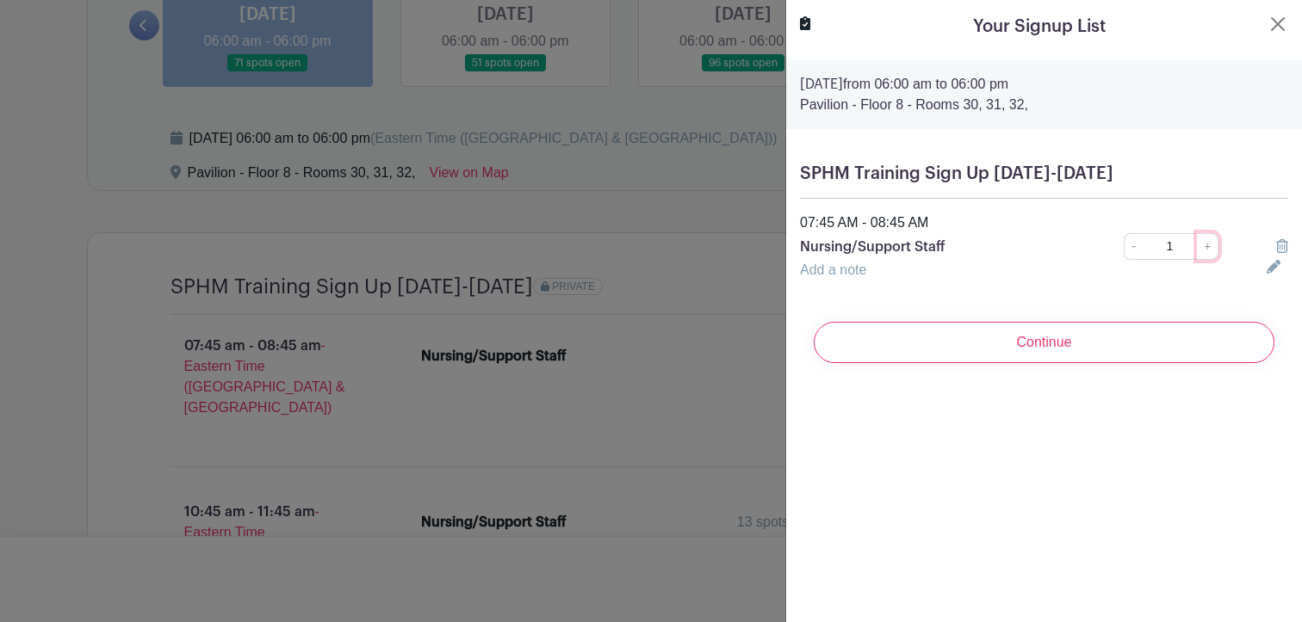
click at [1197, 256] on link "+" at bounding box center [1208, 246] width 22 height 27
click at [1124, 246] on link "-" at bounding box center [1133, 246] width 19 height 27
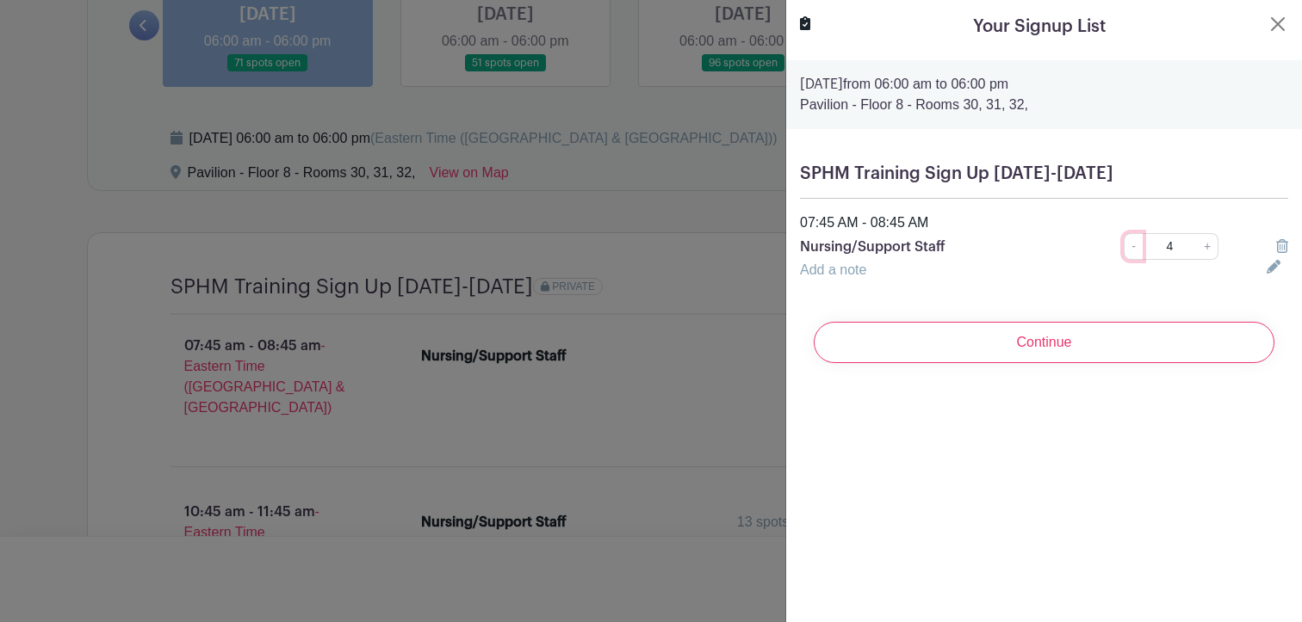
click at [1124, 246] on link "-" at bounding box center [1133, 246] width 19 height 27
type input "1"
click at [1124, 246] on link "-" at bounding box center [1133, 246] width 19 height 27
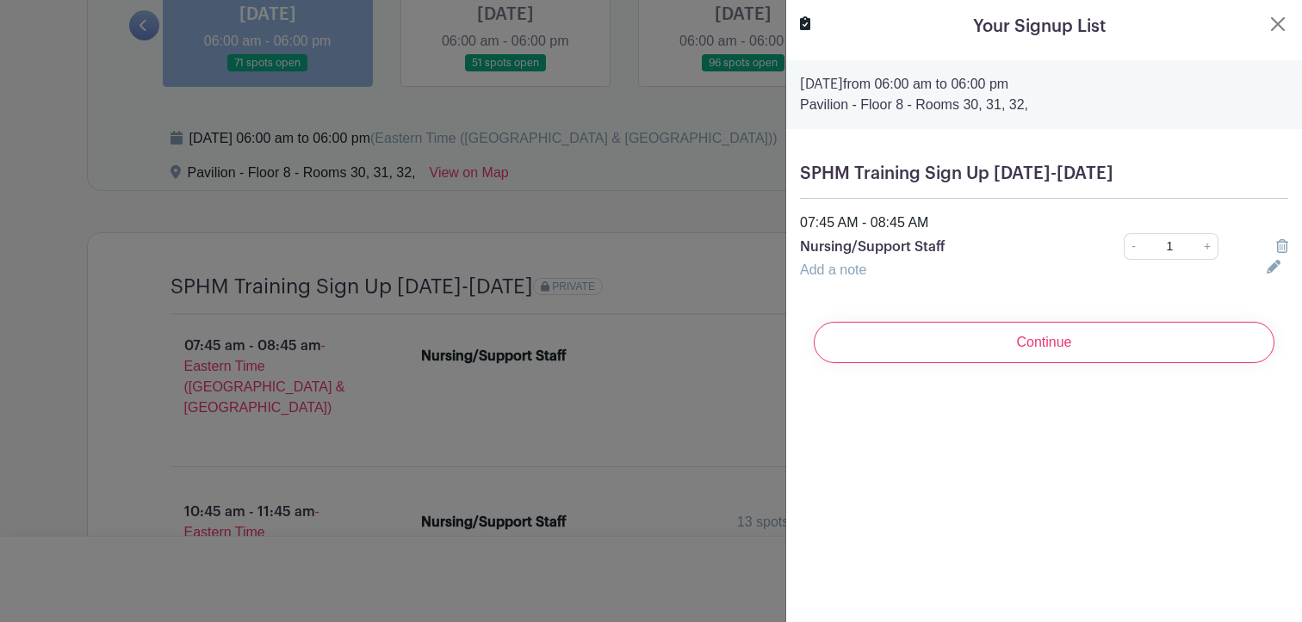
click at [1276, 247] on icon at bounding box center [1282, 246] width 12 height 14
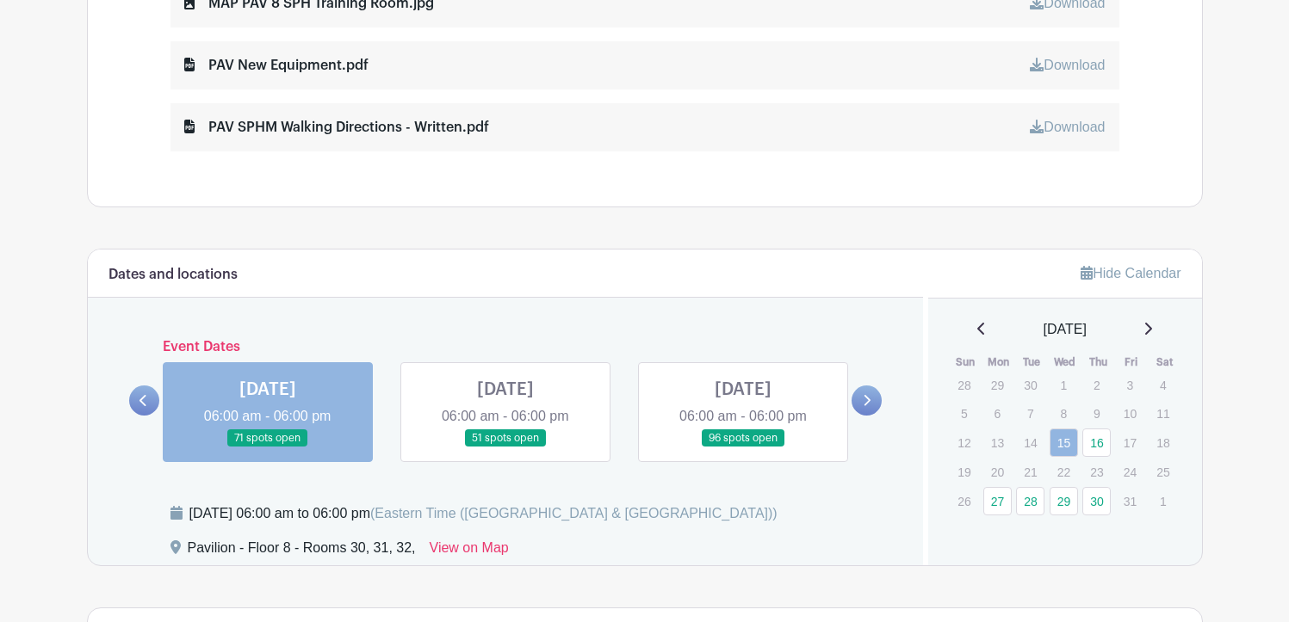
scroll to position [1113, 0]
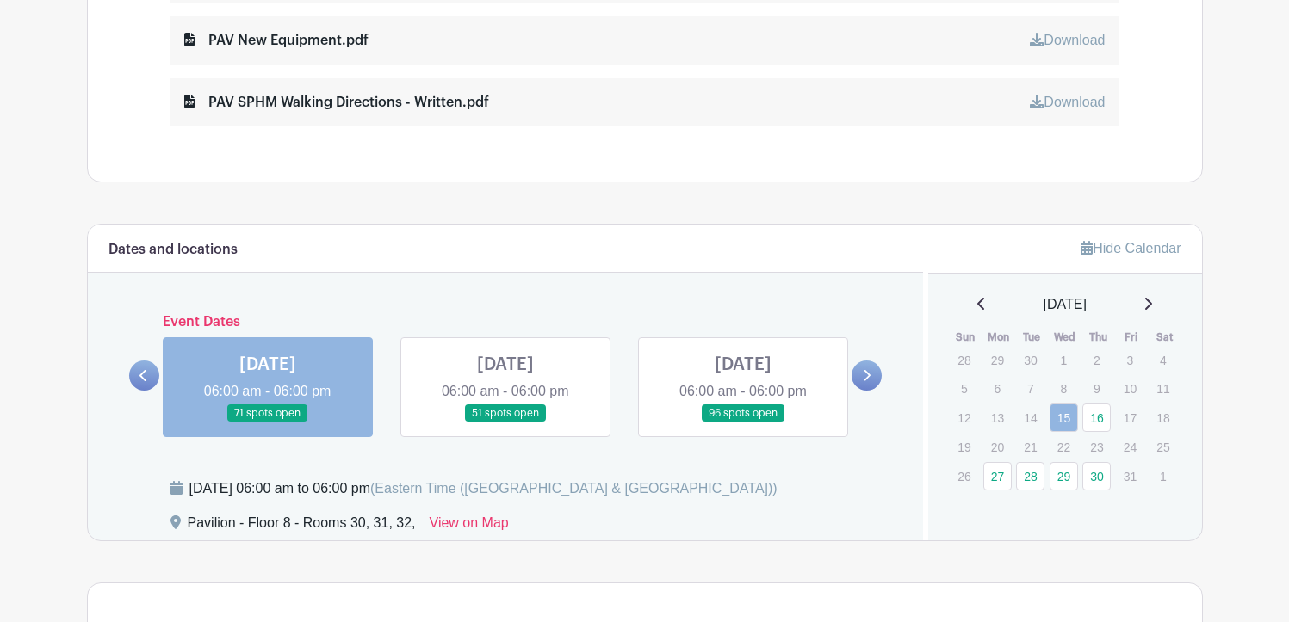
click at [53, 279] on main "Log In Sign Up for Free SMS Safe Patient Handling Nursing: Pavilion SPHM Traini…" at bounding box center [644, 183] width 1289 height 2593
click at [147, 378] on icon at bounding box center [143, 375] width 8 height 13
click at [871, 375] on link at bounding box center [866, 376] width 30 height 30
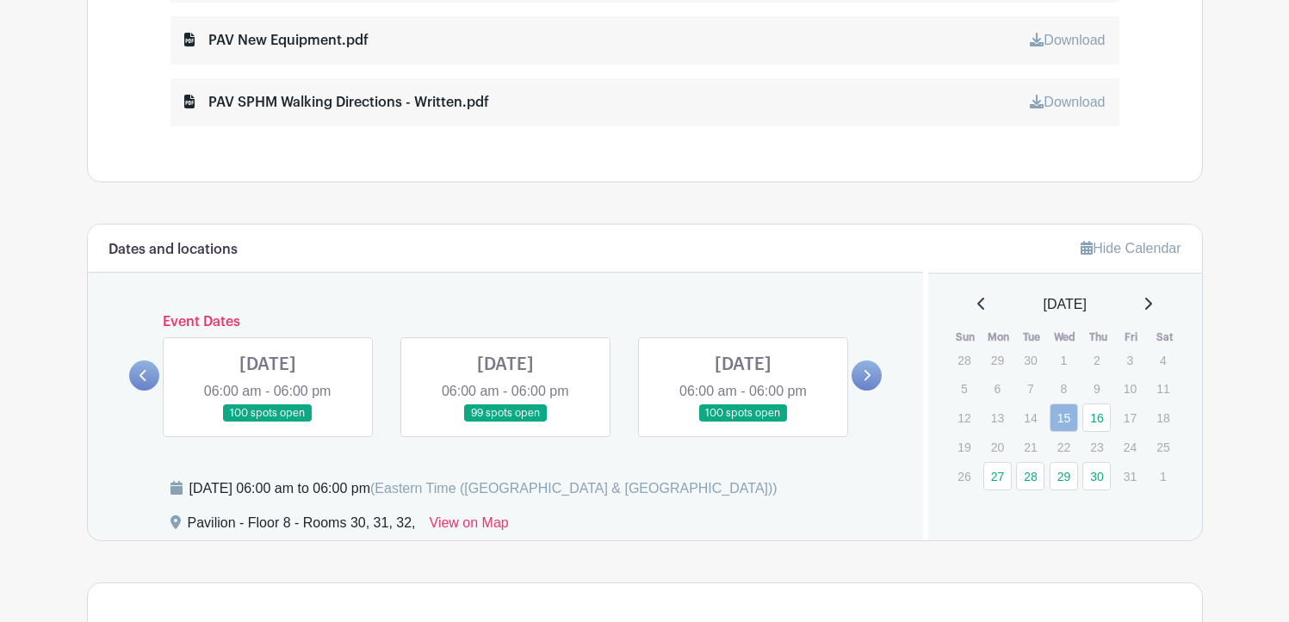
click at [149, 378] on link at bounding box center [144, 376] width 30 height 30
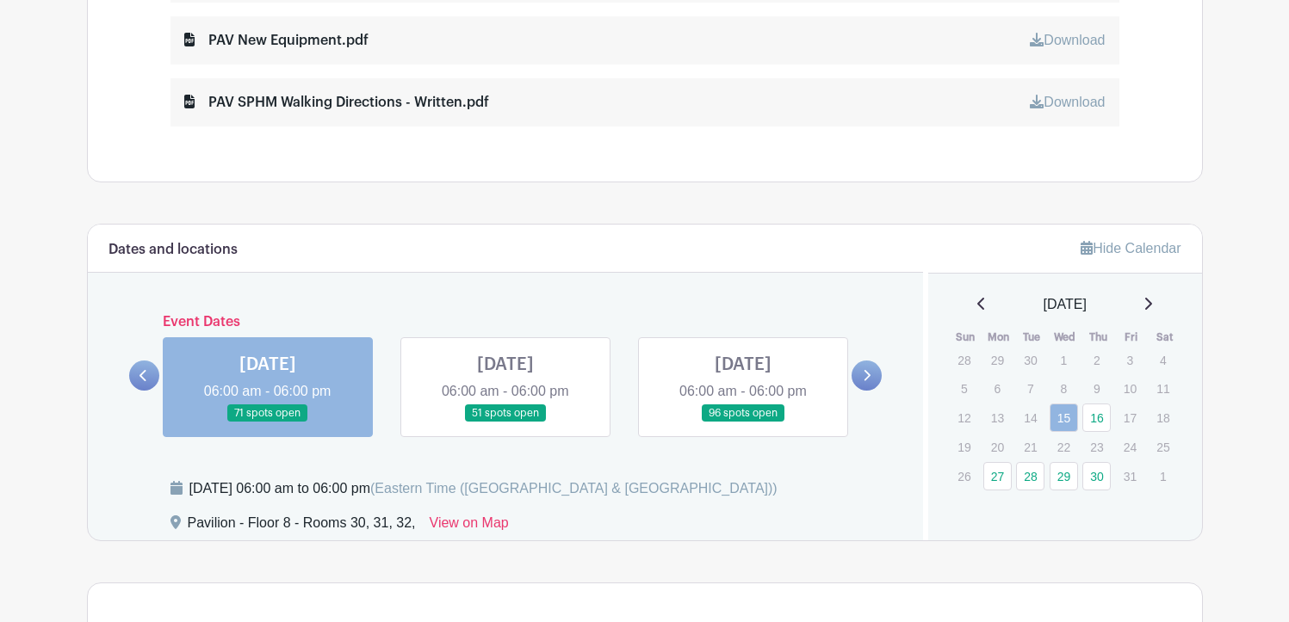
click at [153, 373] on link at bounding box center [144, 376] width 30 height 30
click at [39, 474] on main "Log In Sign Up for Free SMS Safe Patient Handling Nursing: Pavilion SPHM Traini…" at bounding box center [644, 183] width 1289 height 2593
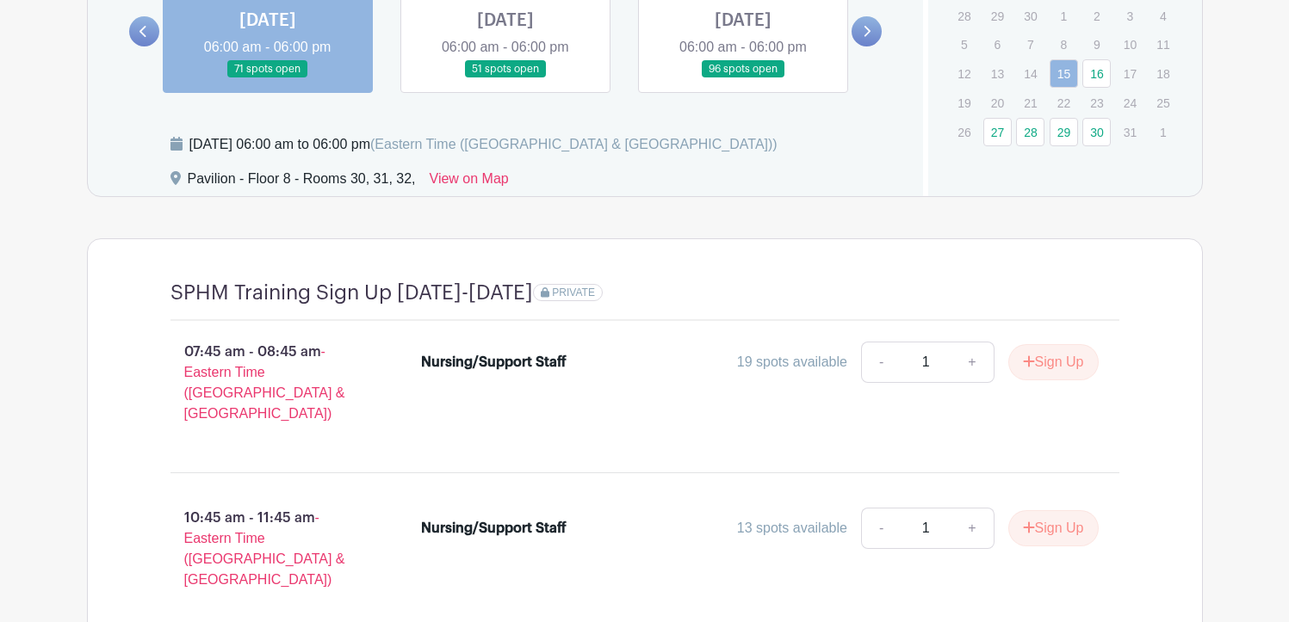
scroll to position [1372, 0]
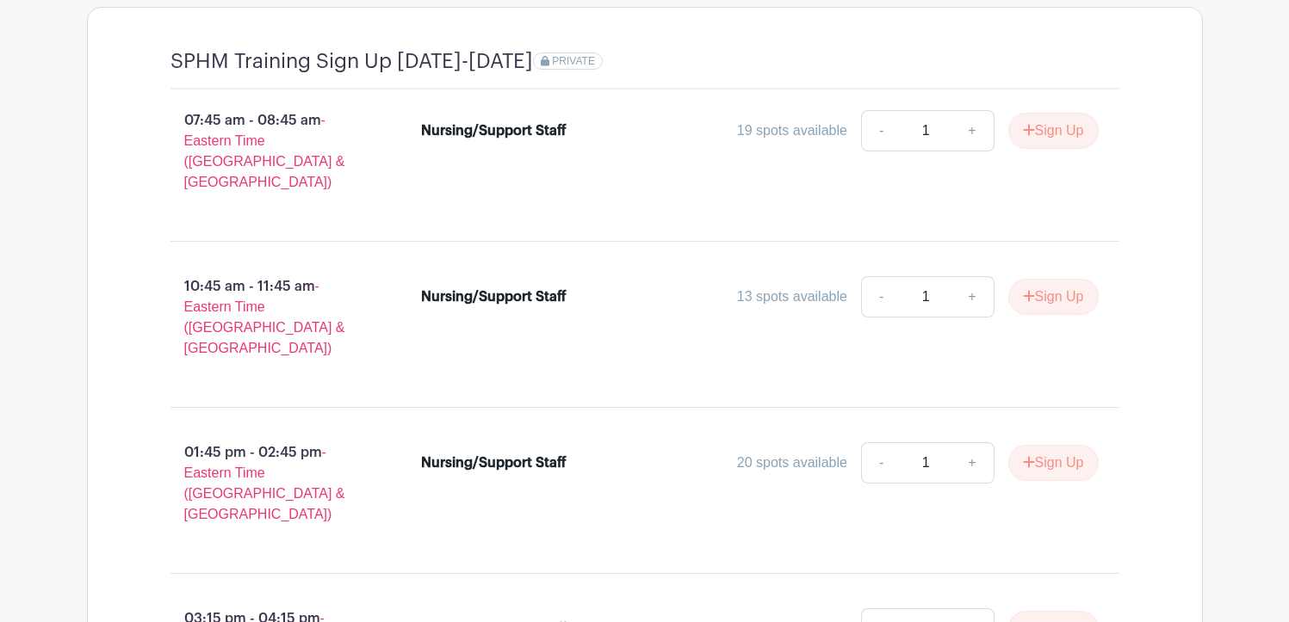
scroll to position [1716, 0]
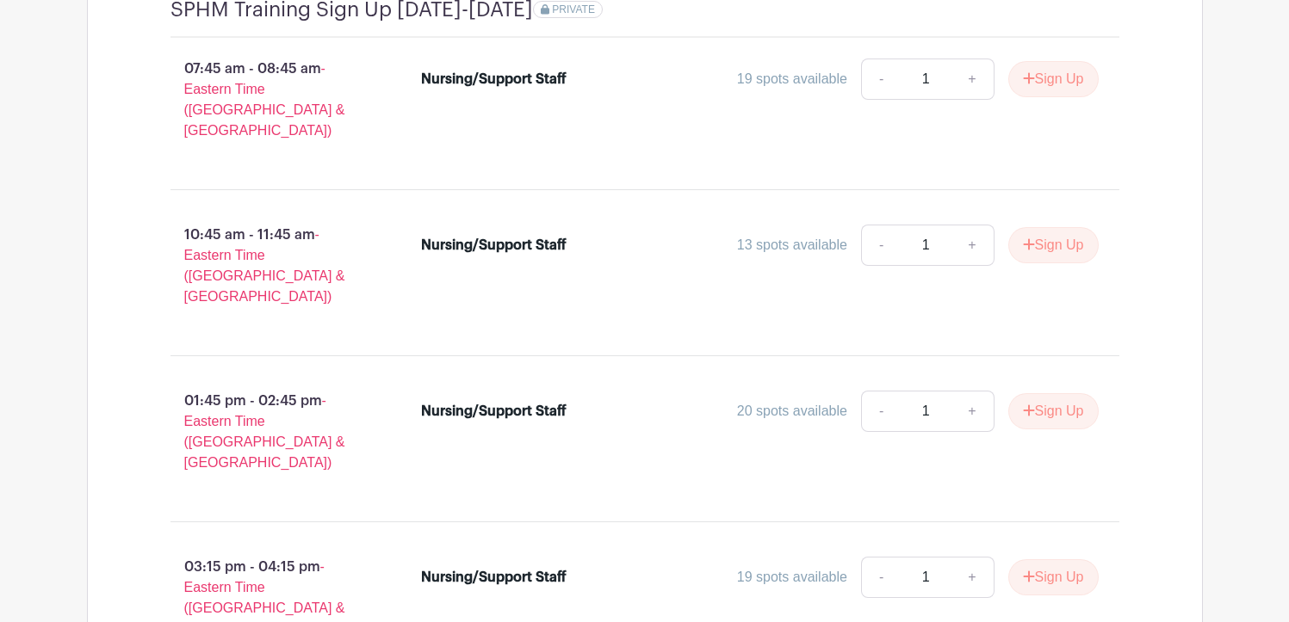
scroll to position [1458, 0]
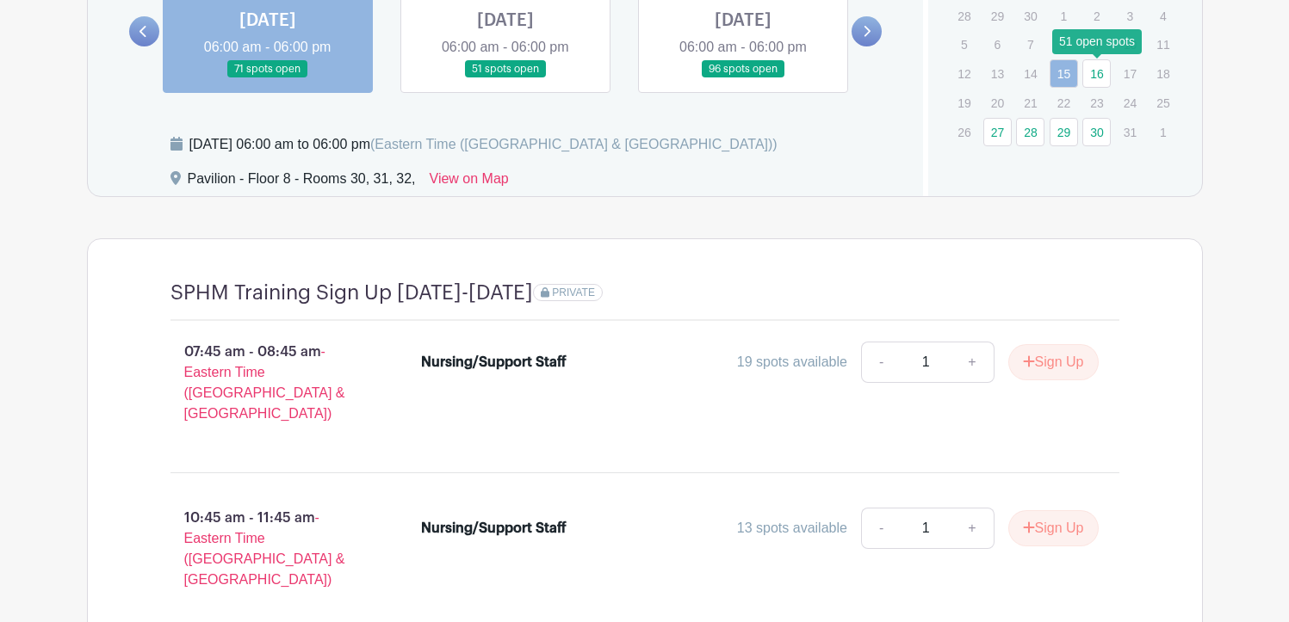
click at [1106, 76] on link "16" at bounding box center [1096, 73] width 28 height 28
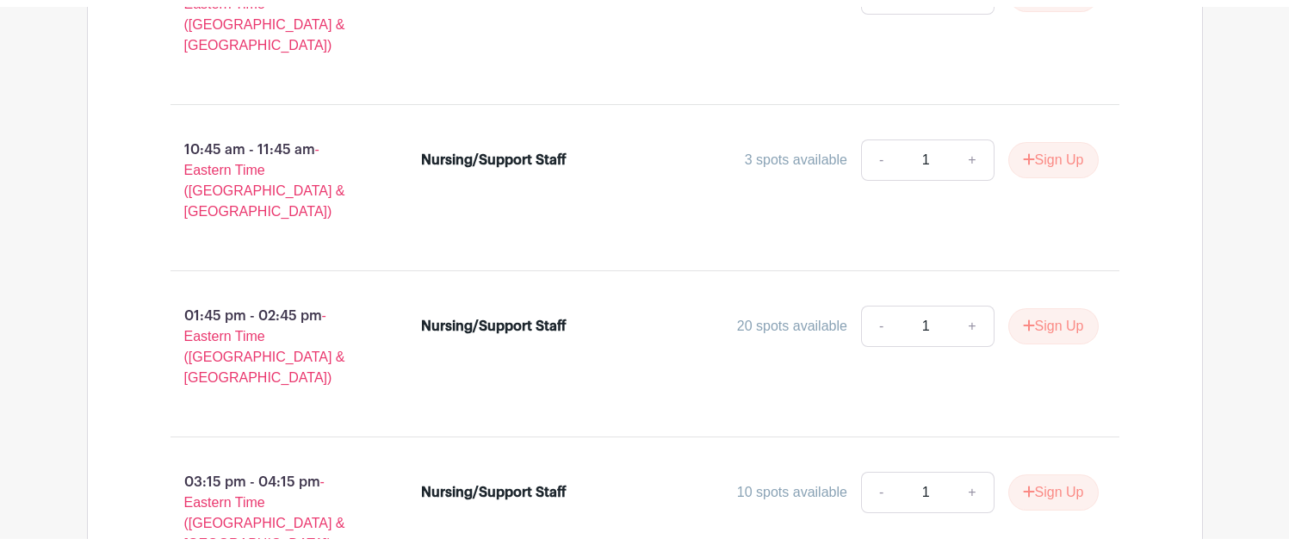
scroll to position [1802, 0]
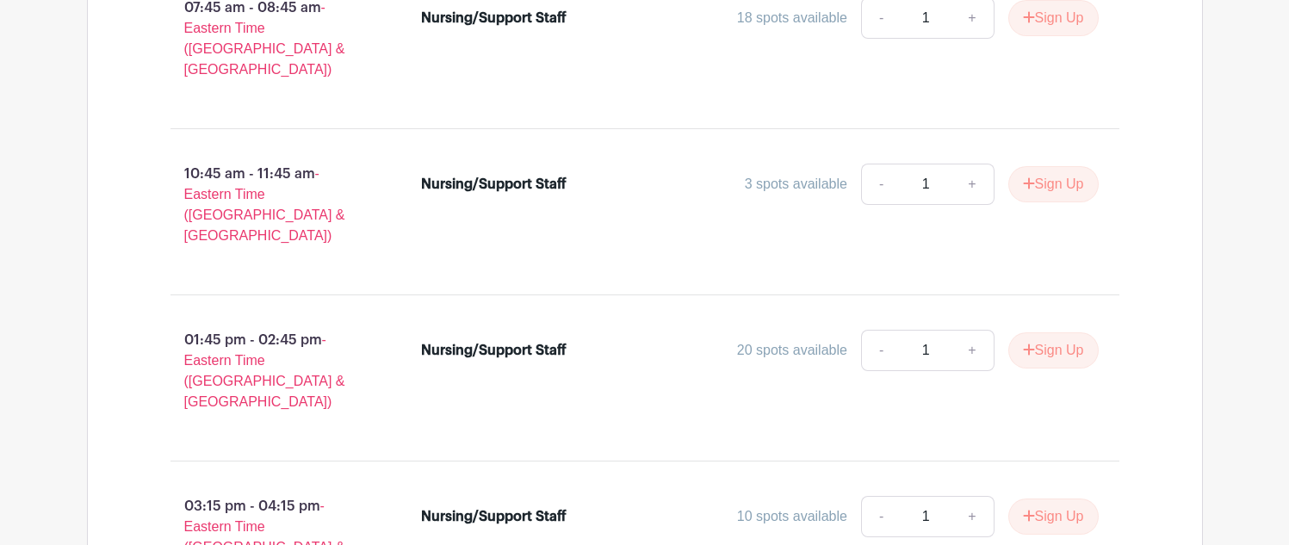
click at [638, 362] on div "Nursing/Support Staff 20 spots available - 1 + Sign Up" at bounding box center [769, 378] width 753 height 110
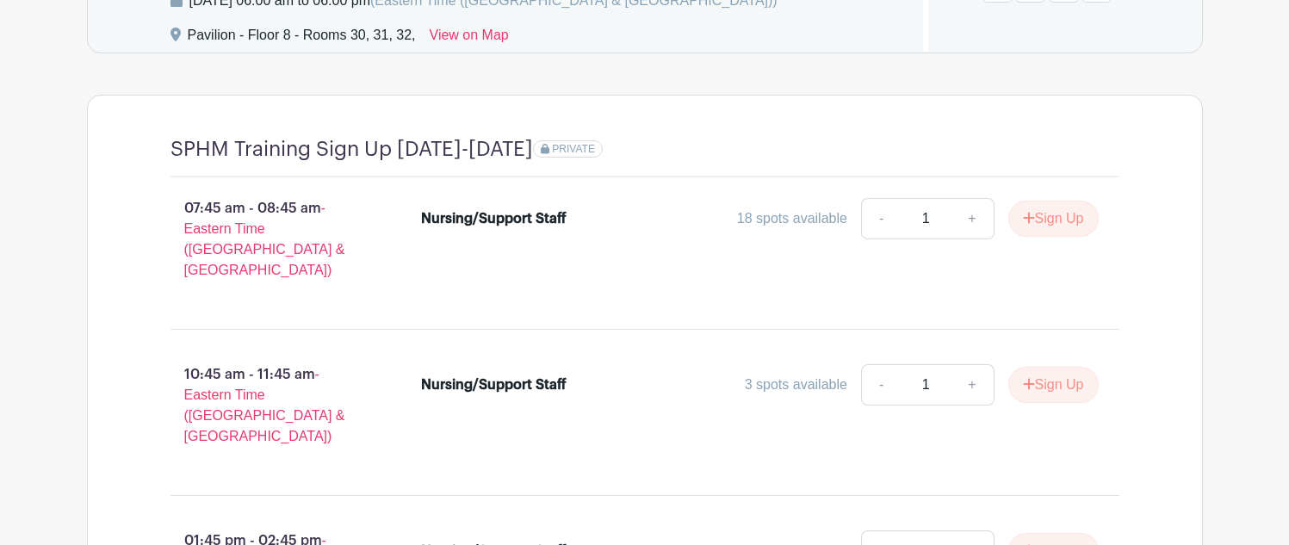
scroll to position [1544, 0]
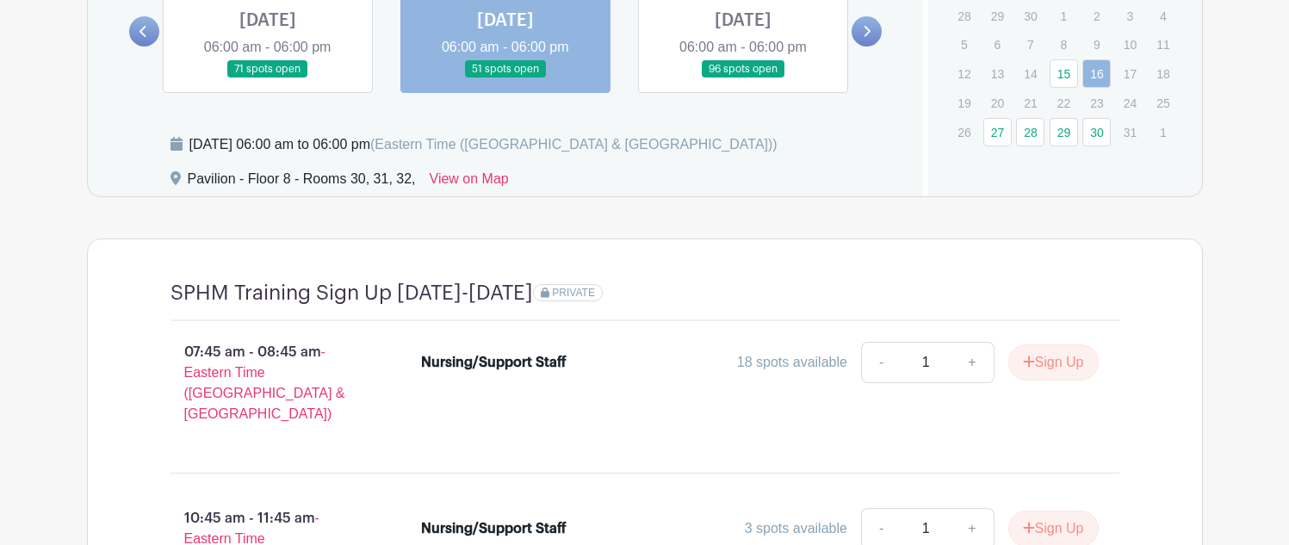
click at [995, 137] on link "27" at bounding box center [997, 132] width 28 height 28
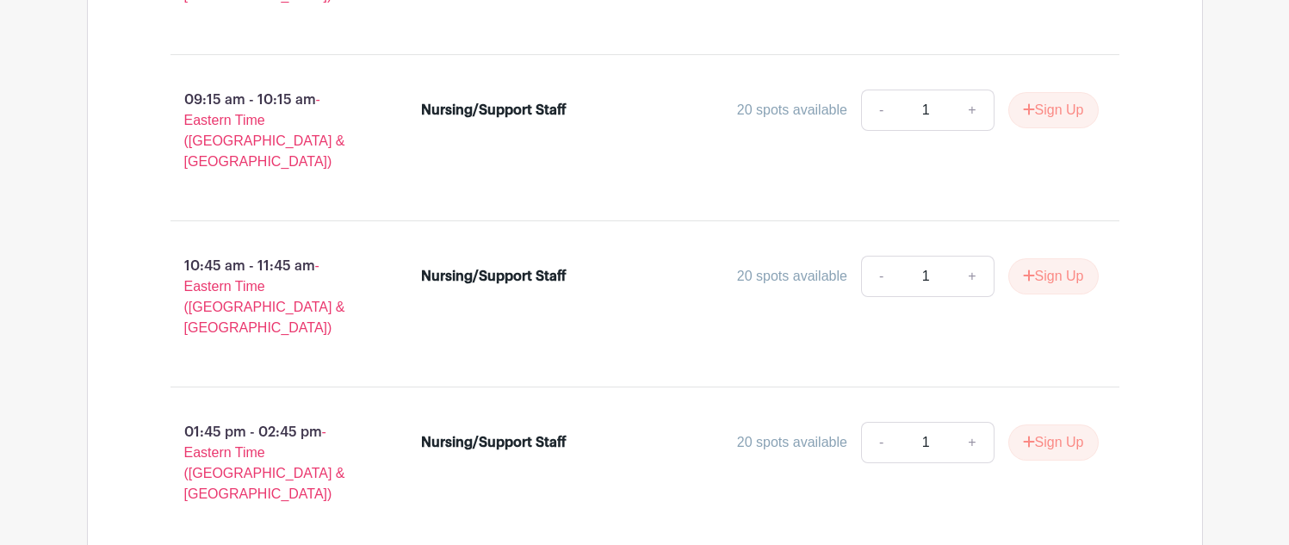
scroll to position [1716, 0]
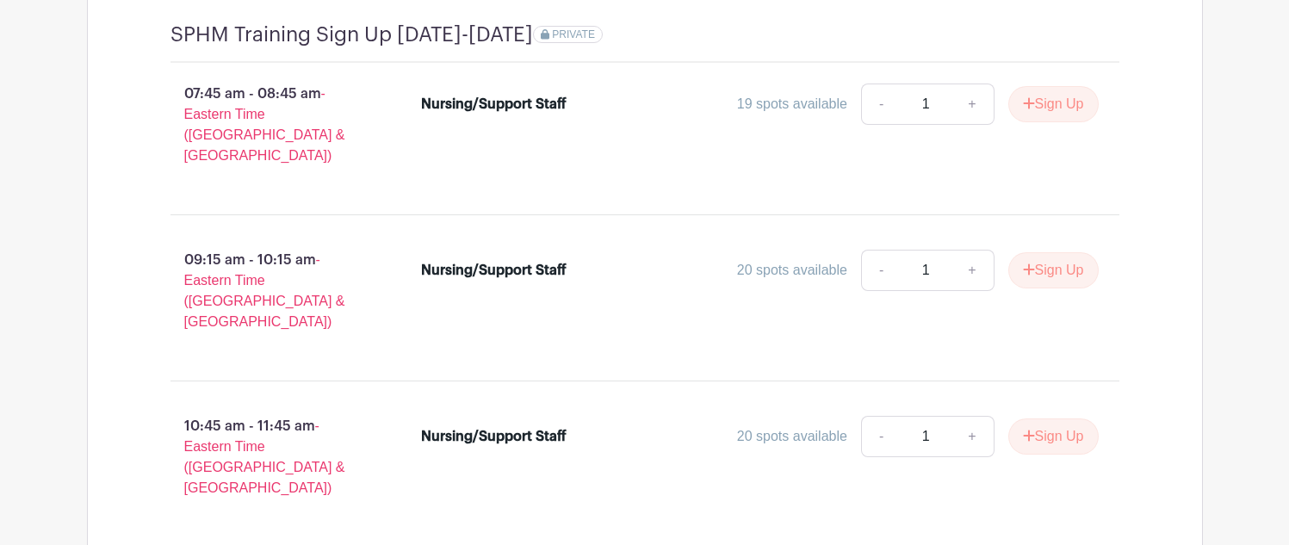
click at [671, 431] on div "Nursing/Support Staff 20 spots available - 1 + Sign Up" at bounding box center [769, 464] width 753 height 110
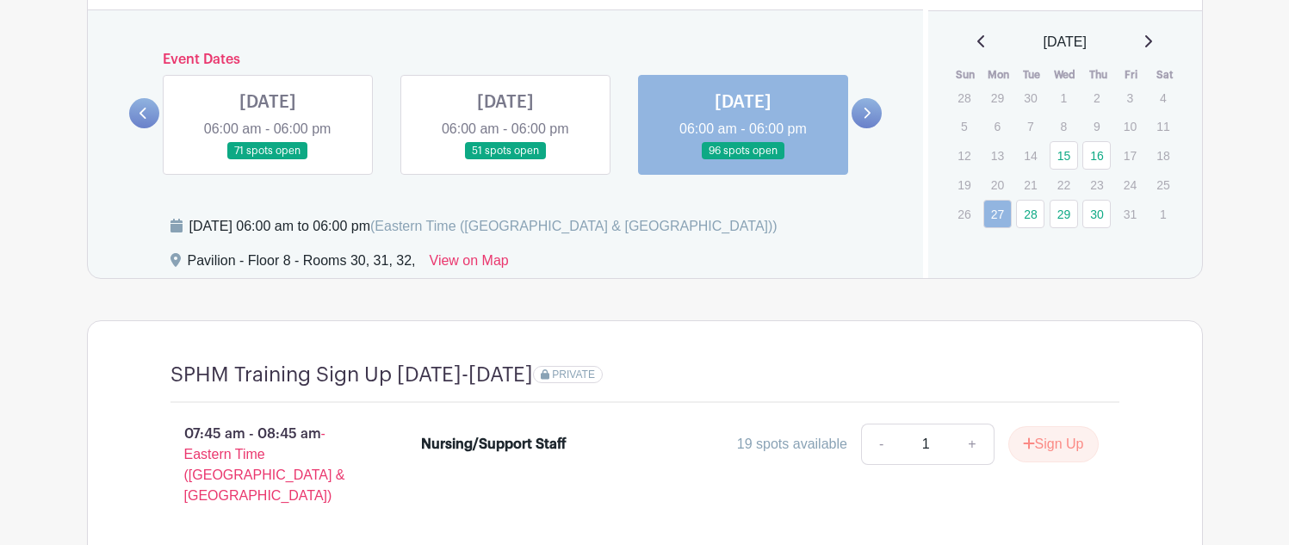
scroll to position [1372, 0]
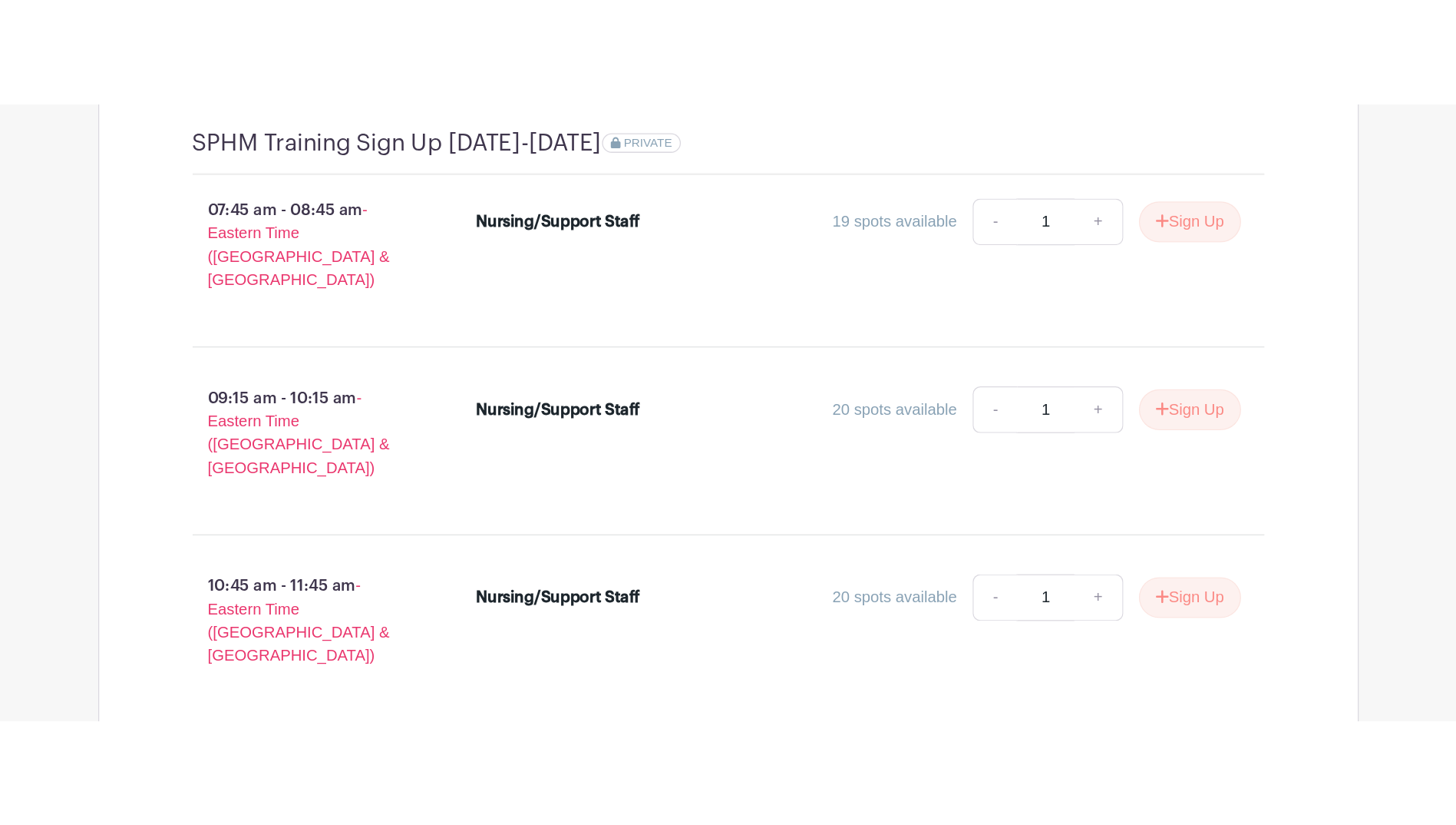
scroll to position [1454, 0]
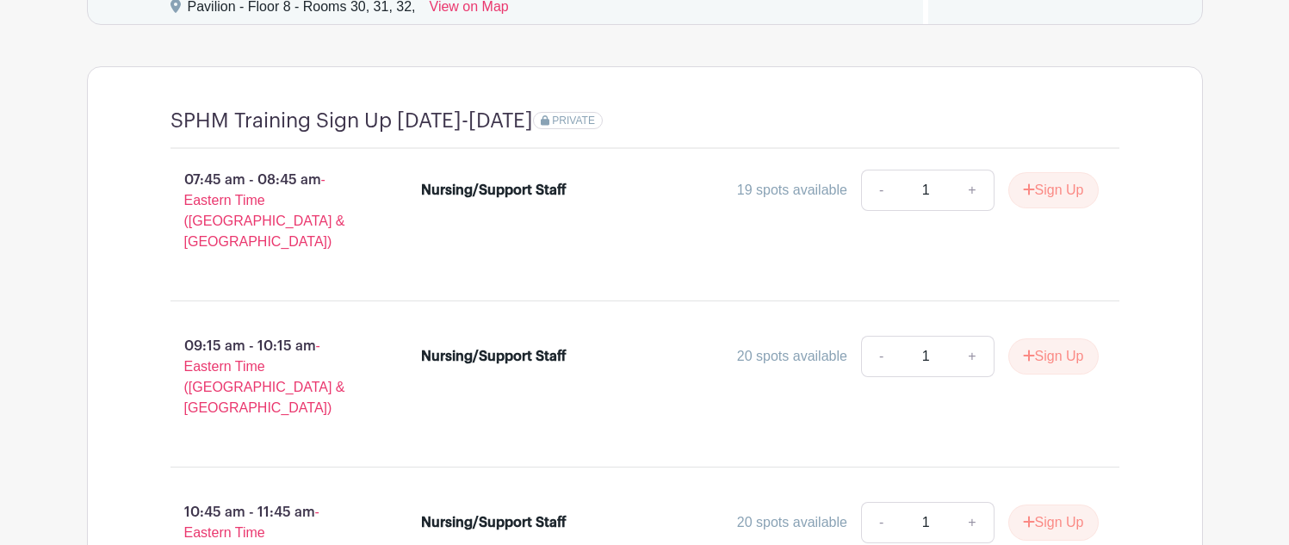
click at [651, 383] on div "Nursing/Support Staff 20 spots available - 1 + Sign Up" at bounding box center [769, 384] width 753 height 110
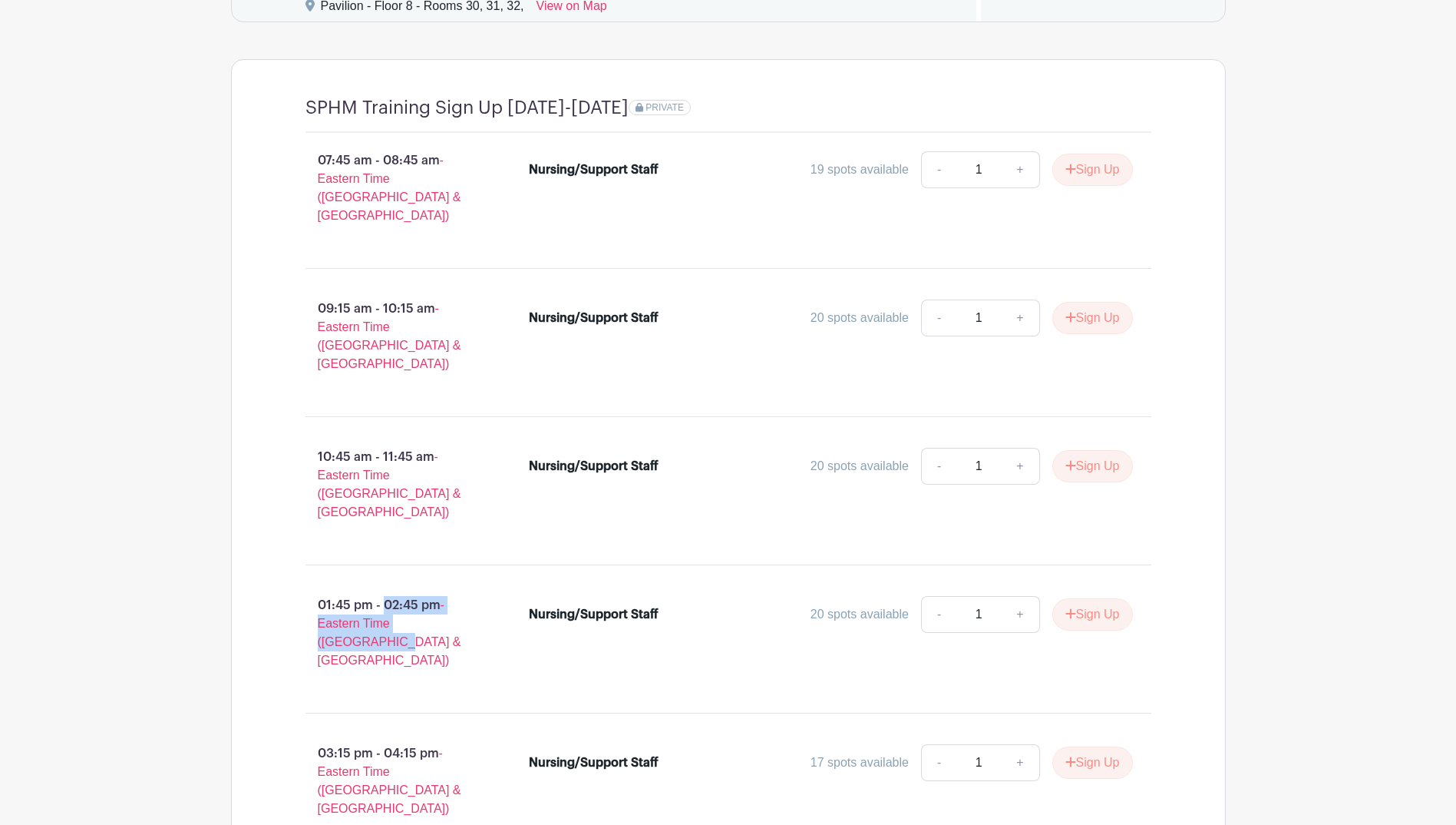
drag, startPoint x: 315, startPoint y: 547, endPoint x: 383, endPoint y: 591, distance: 81.0
click at [383, 555] on p "01:45 pm - 02:45 pm - Eastern Time ([GEOGRAPHIC_DATA] & [GEOGRAPHIC_DATA])" at bounding box center [392, 632] width 224 height 86
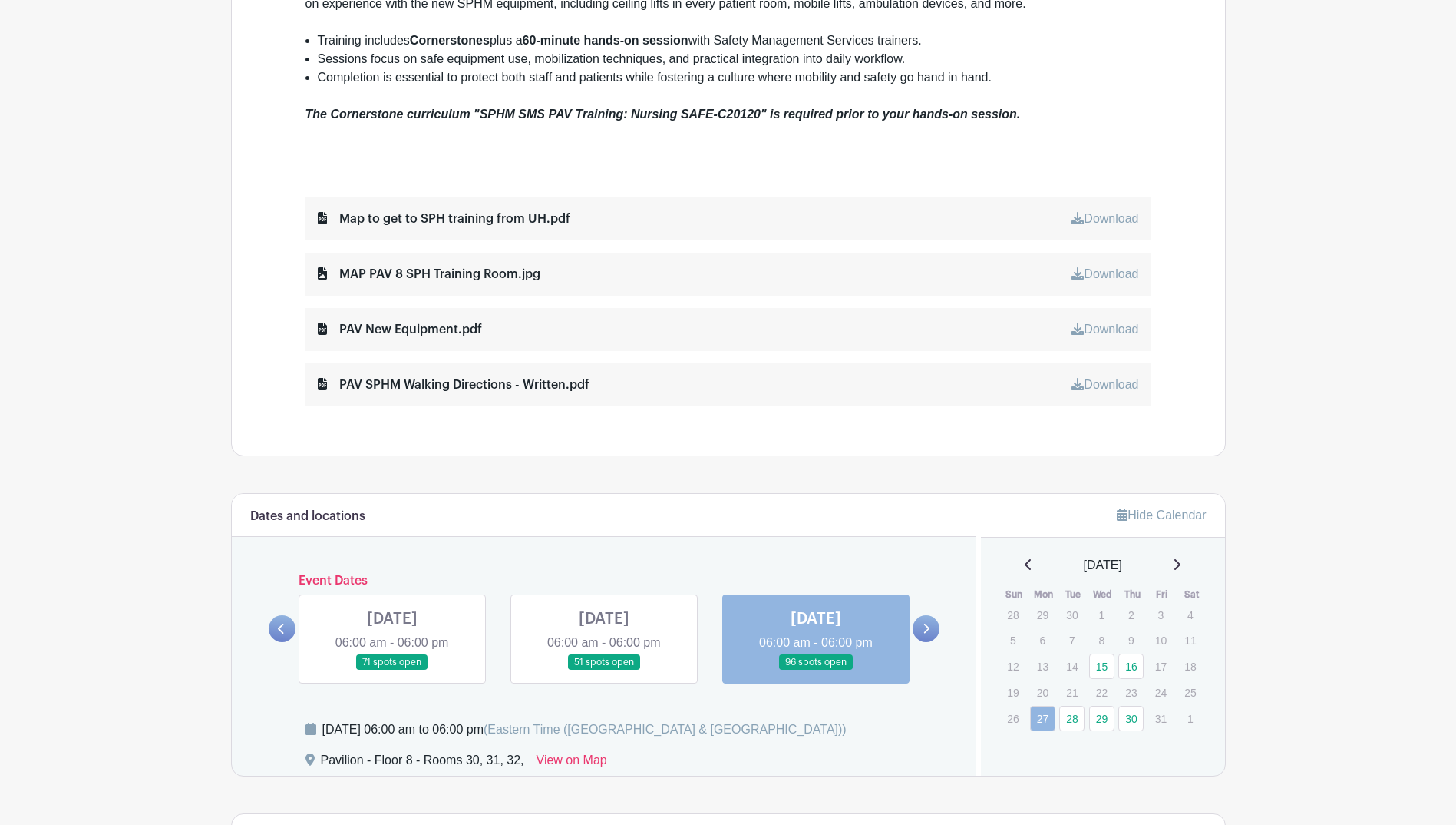
scroll to position [854, 0]
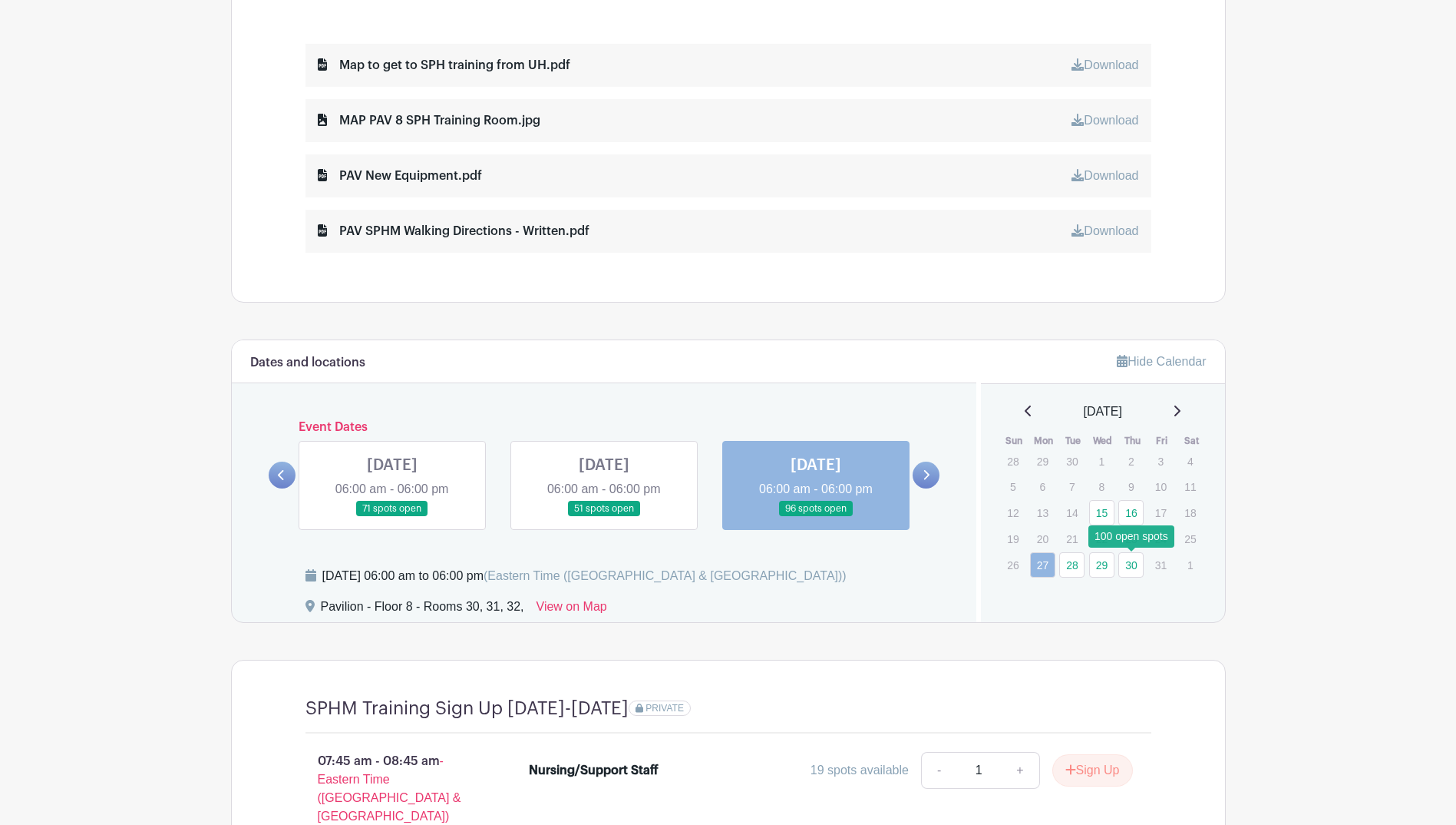
click at [1132, 555] on link "30" at bounding box center [1131, 565] width 25 height 25
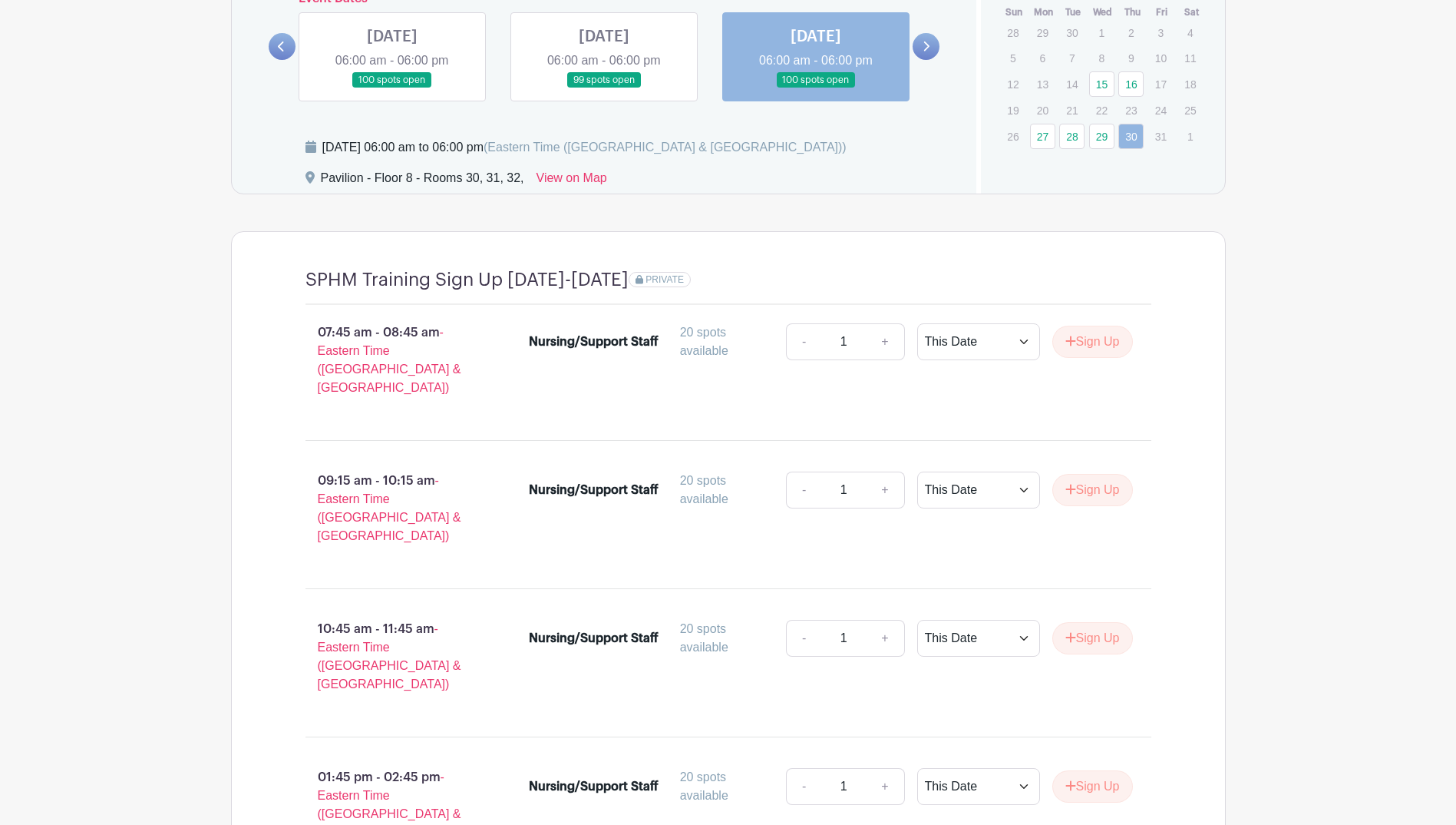
scroll to position [1084, 0]
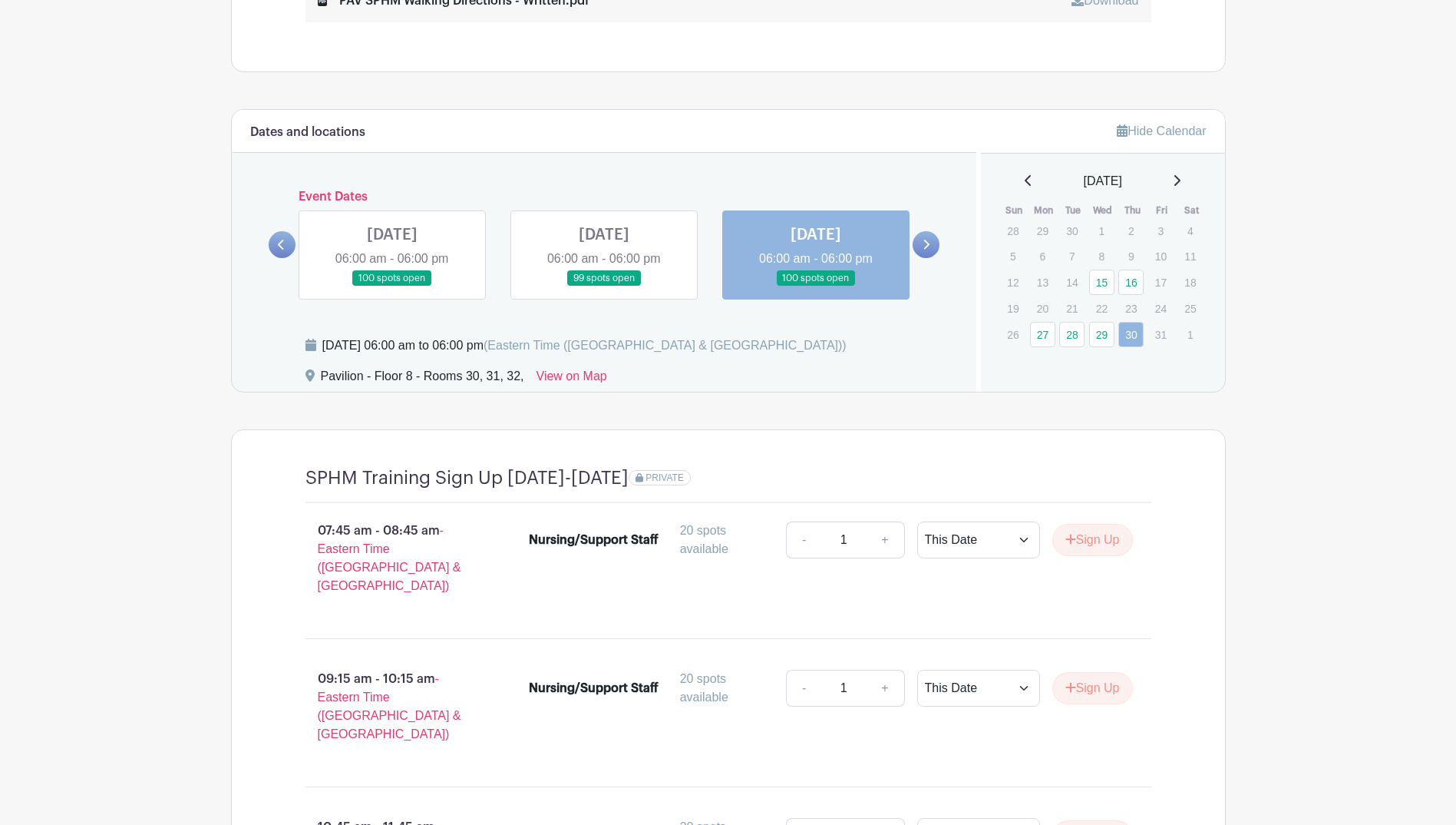
click at [1148, 185] on icon at bounding box center [1177, 180] width 8 height 12
